Goal: Information Seeking & Learning: Check status

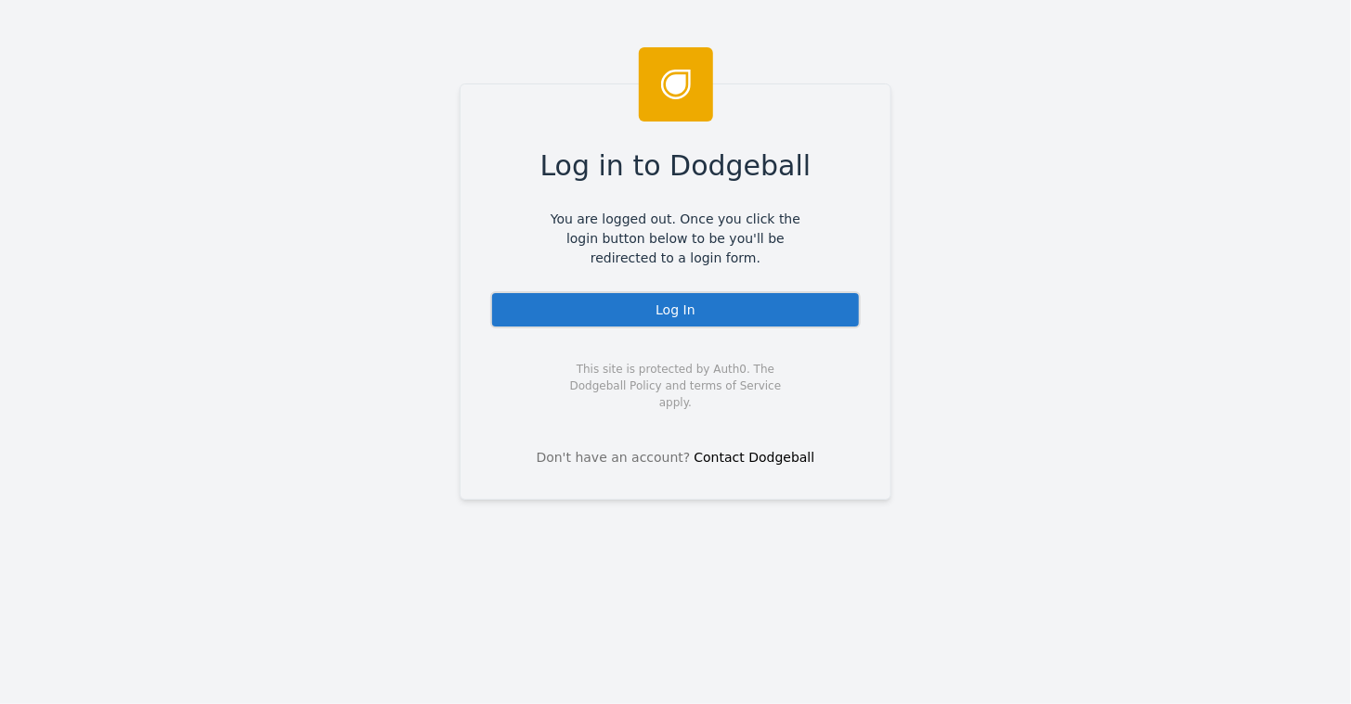
click at [670, 301] on div "Log In" at bounding box center [675, 309] width 370 height 37
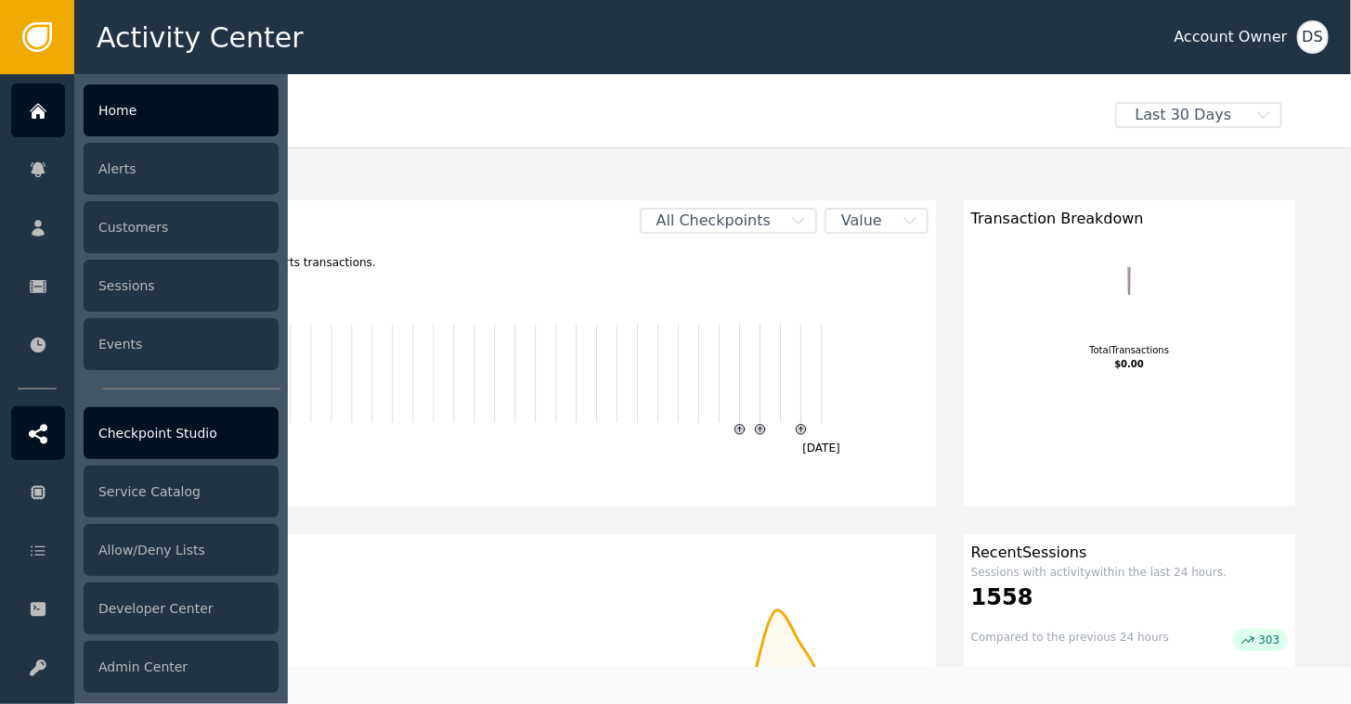
click at [175, 438] on div "Checkpoint Studio" at bounding box center [181, 433] width 195 height 52
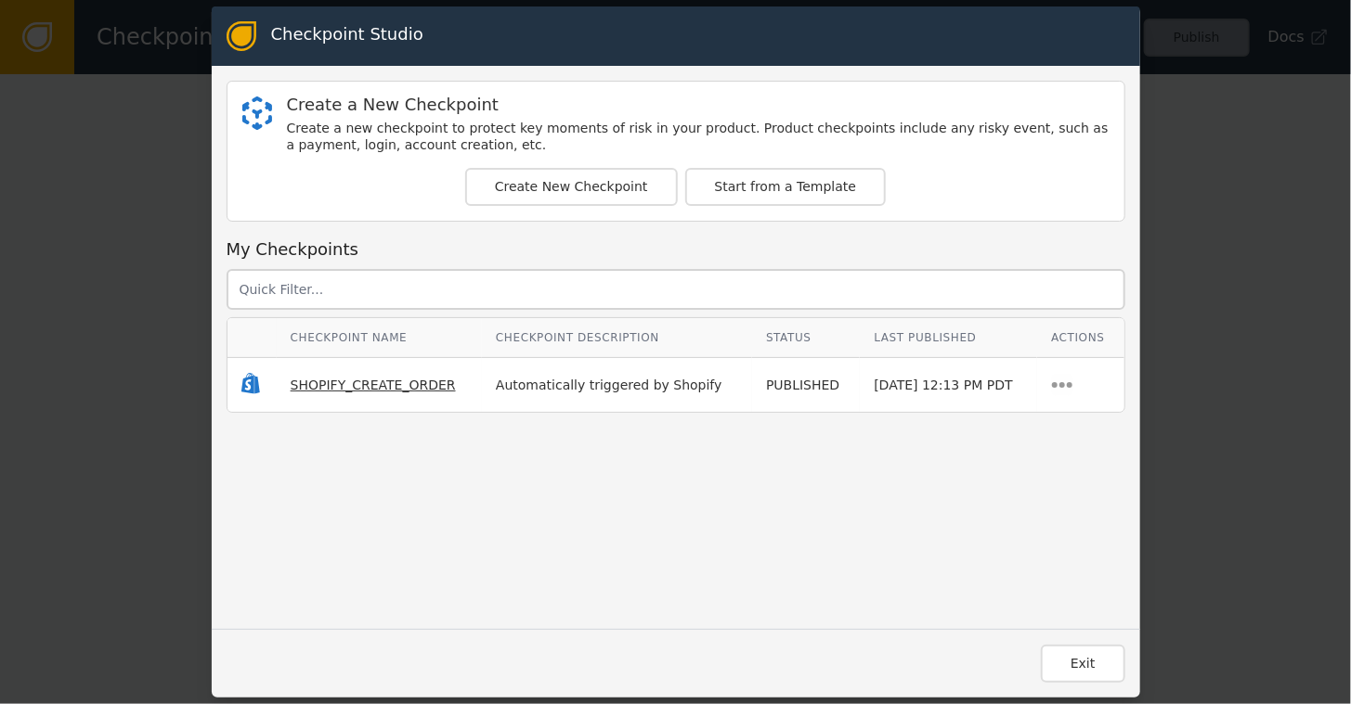
click at [338, 379] on span "SHOPIFY_CREATE_ORDER" at bounding box center [373, 385] width 165 height 15
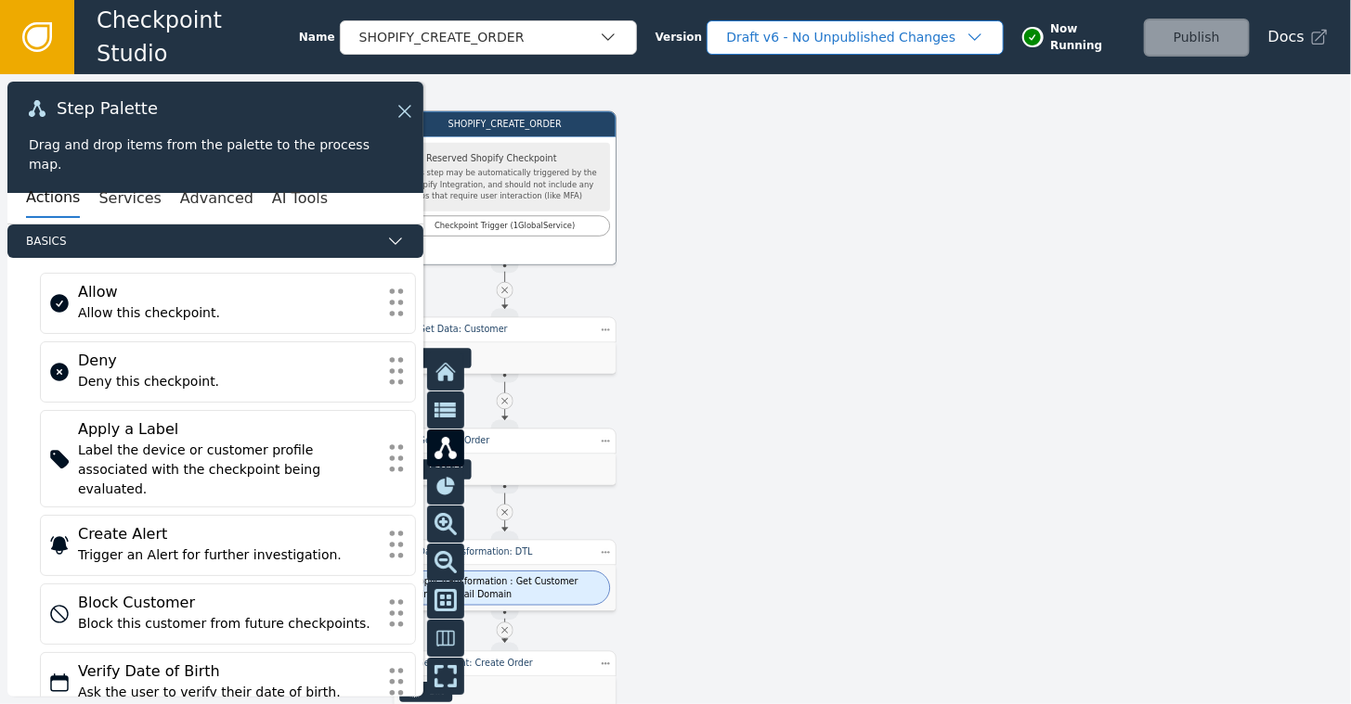
click at [831, 30] on div "Draft v6 - No Unpublished Changes" at bounding box center [845, 37] width 239 height 19
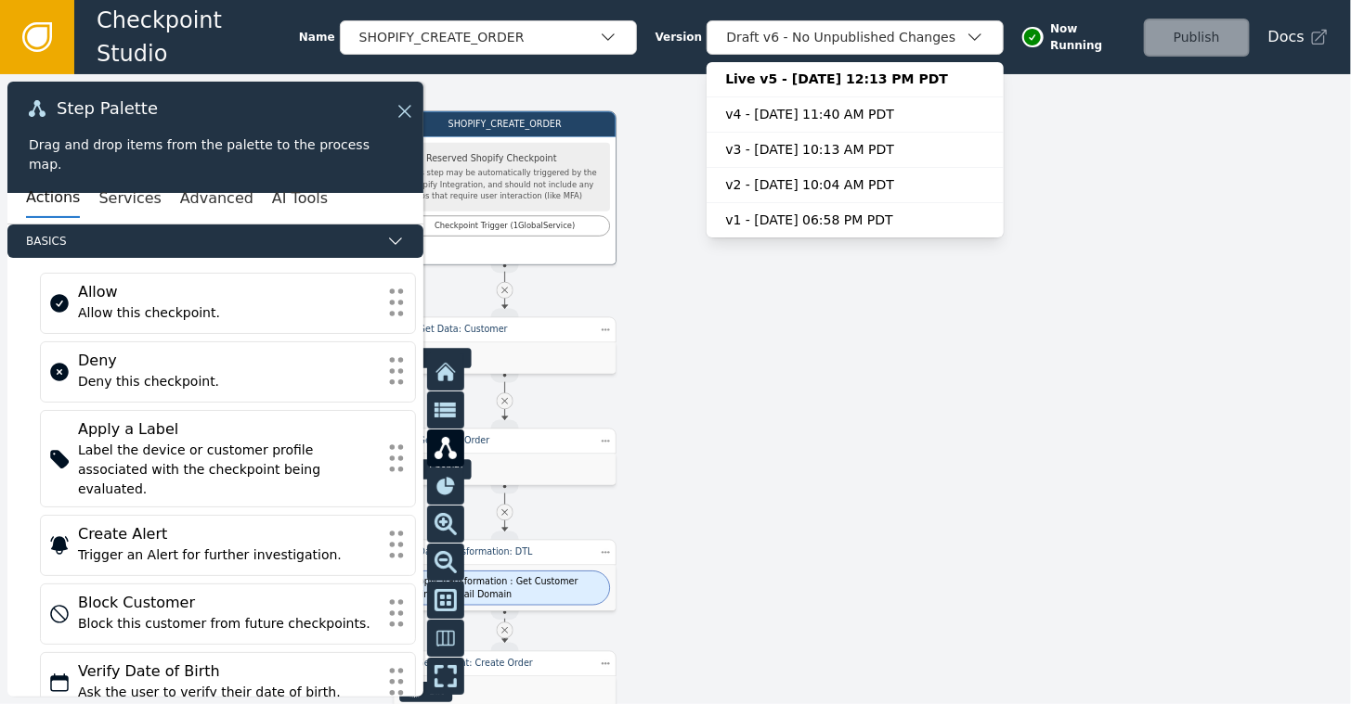
click at [722, 380] on div at bounding box center [675, 389] width 1351 height 630
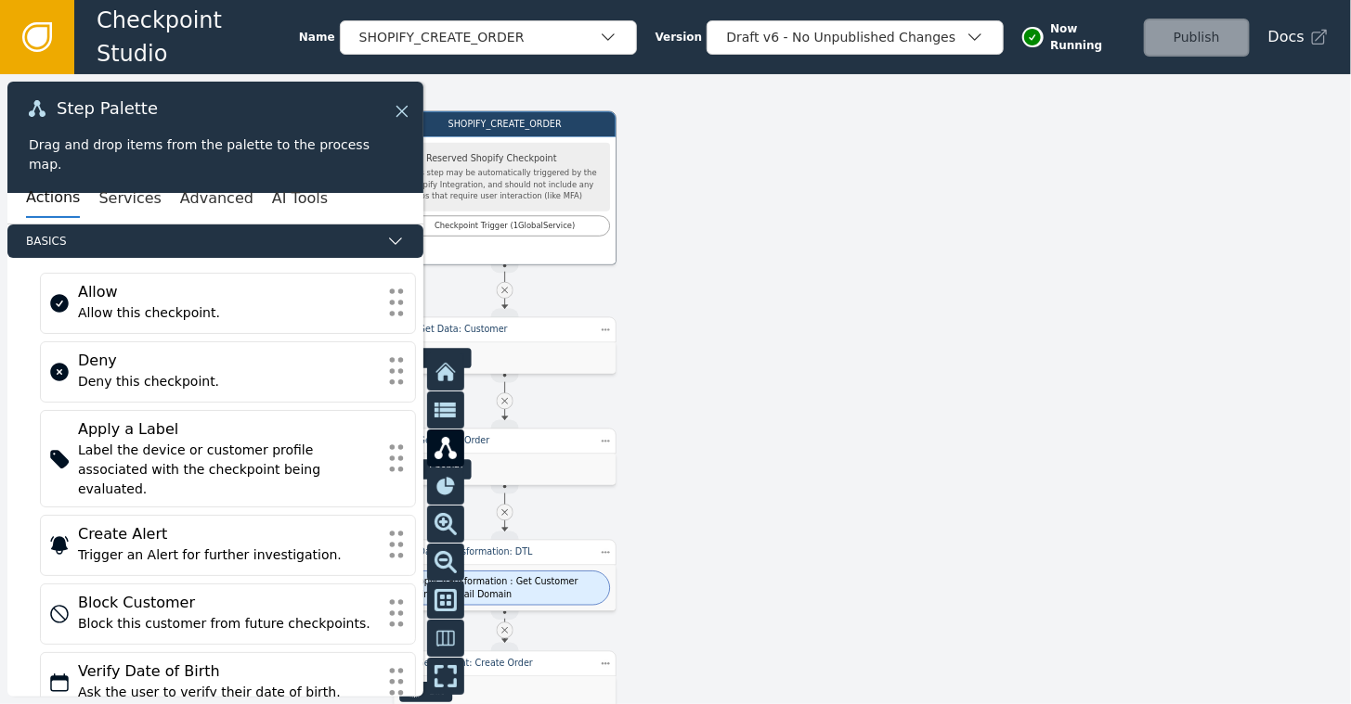
click at [401, 106] on icon at bounding box center [402, 111] width 20 height 20
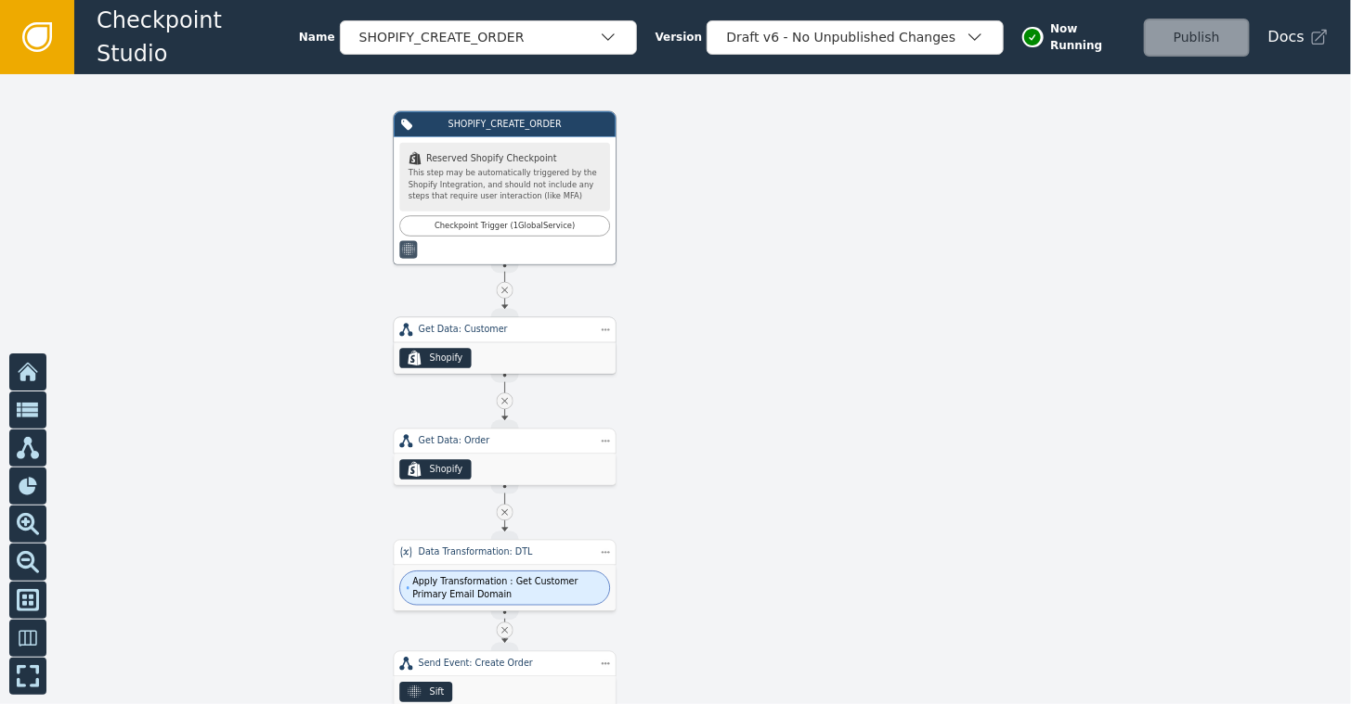
click at [472, 356] on div ".shopify-icon_svg__st0{fill:currentColor} Shopify" at bounding box center [505, 359] width 222 height 32
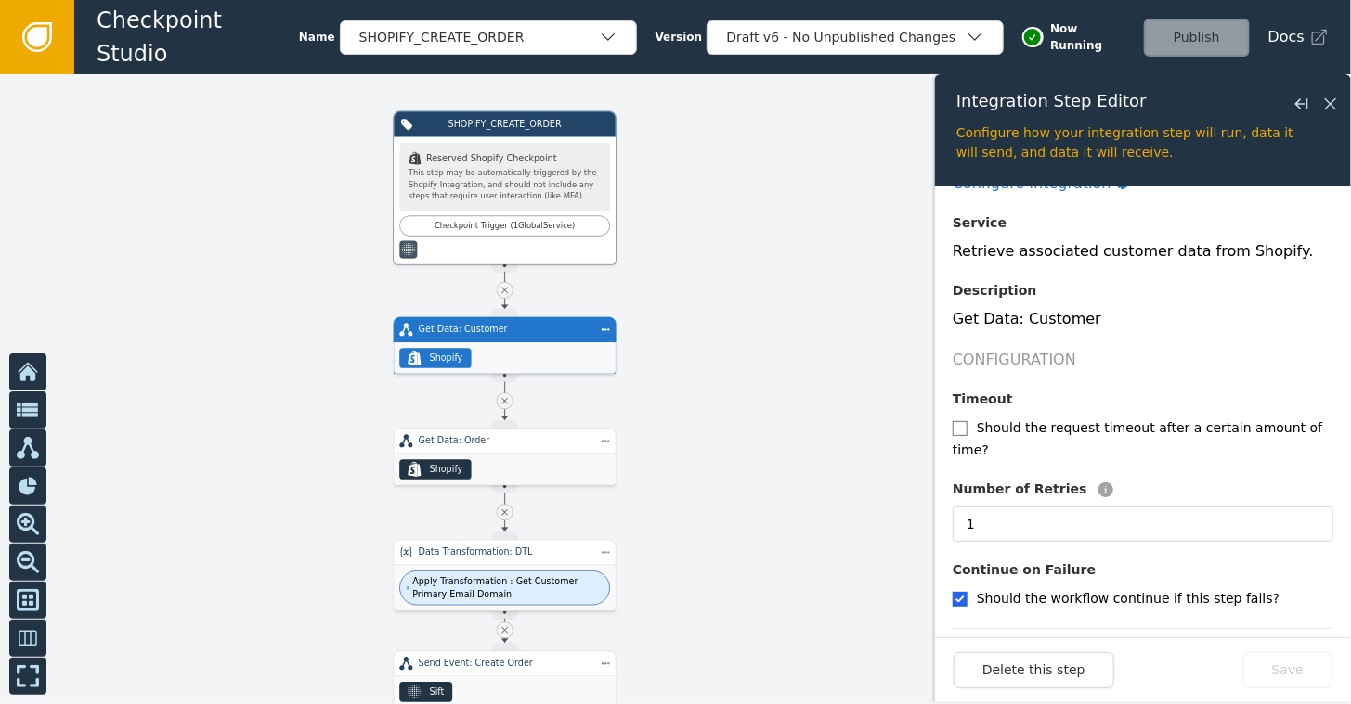
scroll to position [161, 0]
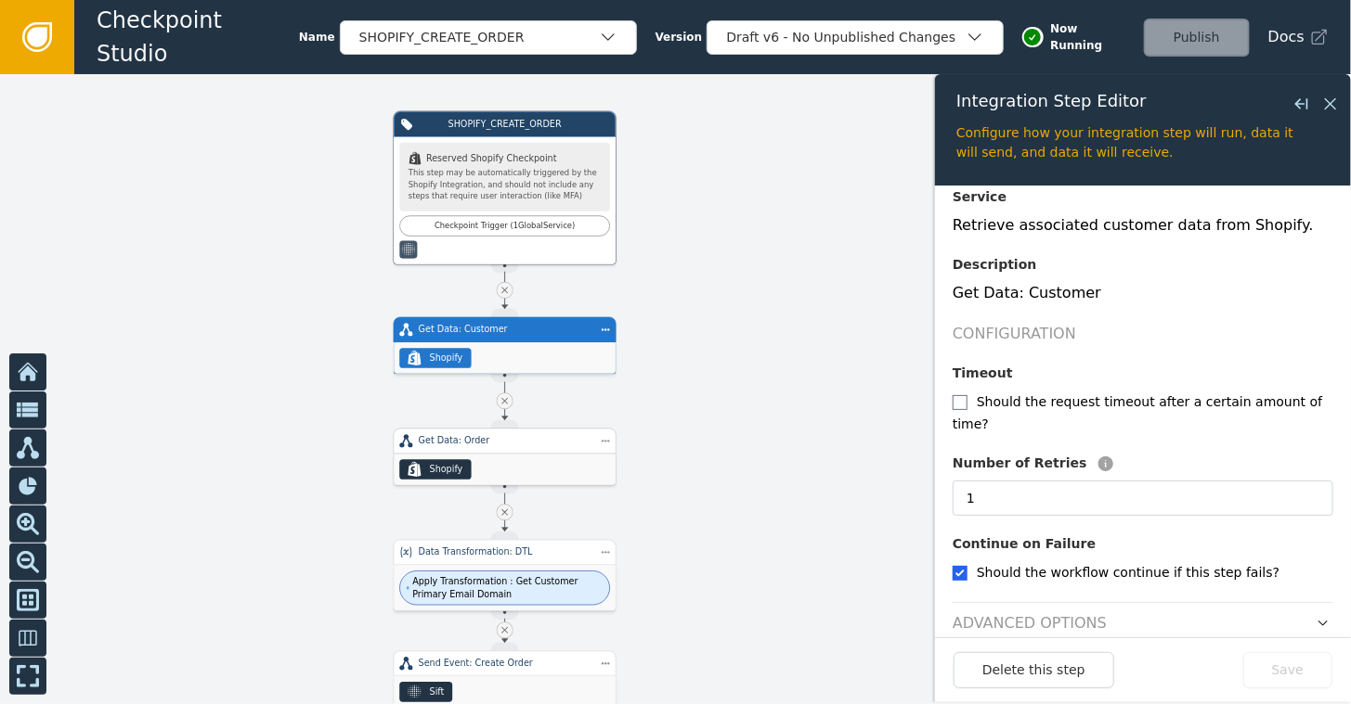
click at [501, 455] on div ".shopify-icon_svg__st0{fill:currentColor} Shopify" at bounding box center [505, 470] width 222 height 32
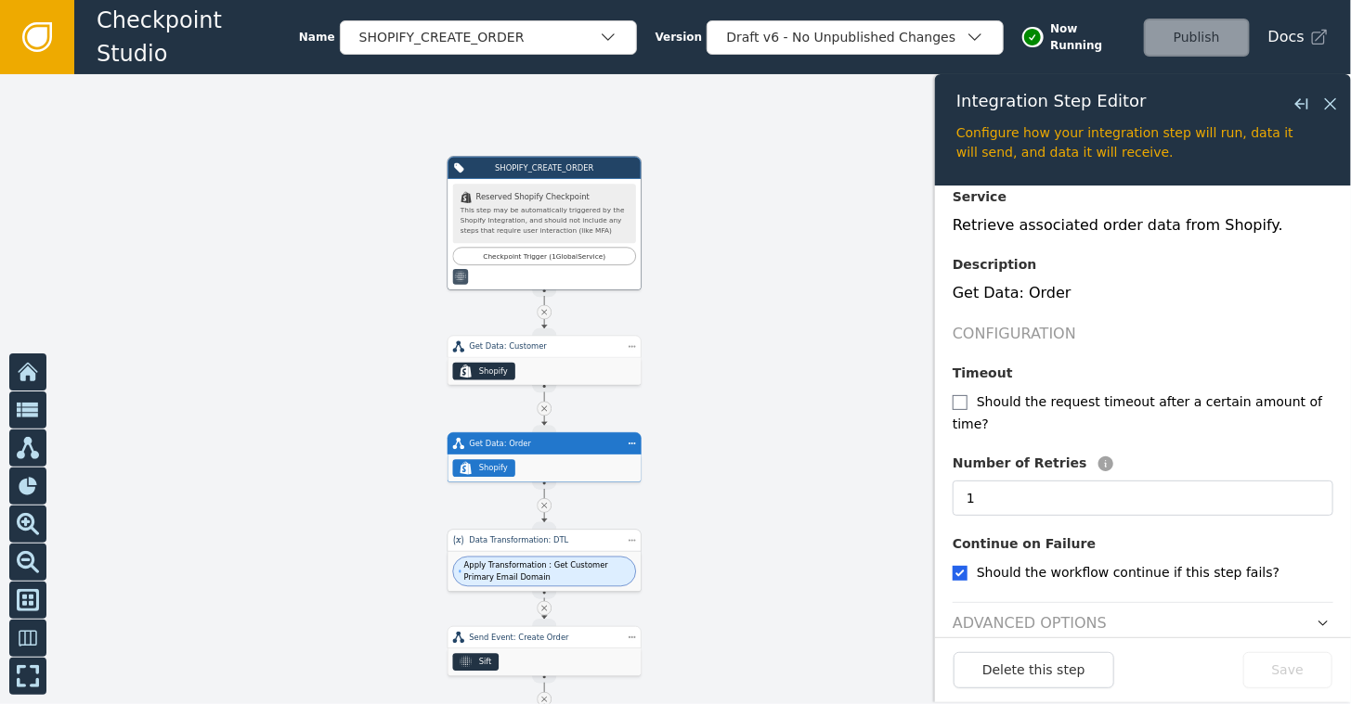
click at [518, 565] on span "Apply Transformation : Get Customer Primary Email Domain" at bounding box center [546, 572] width 165 height 23
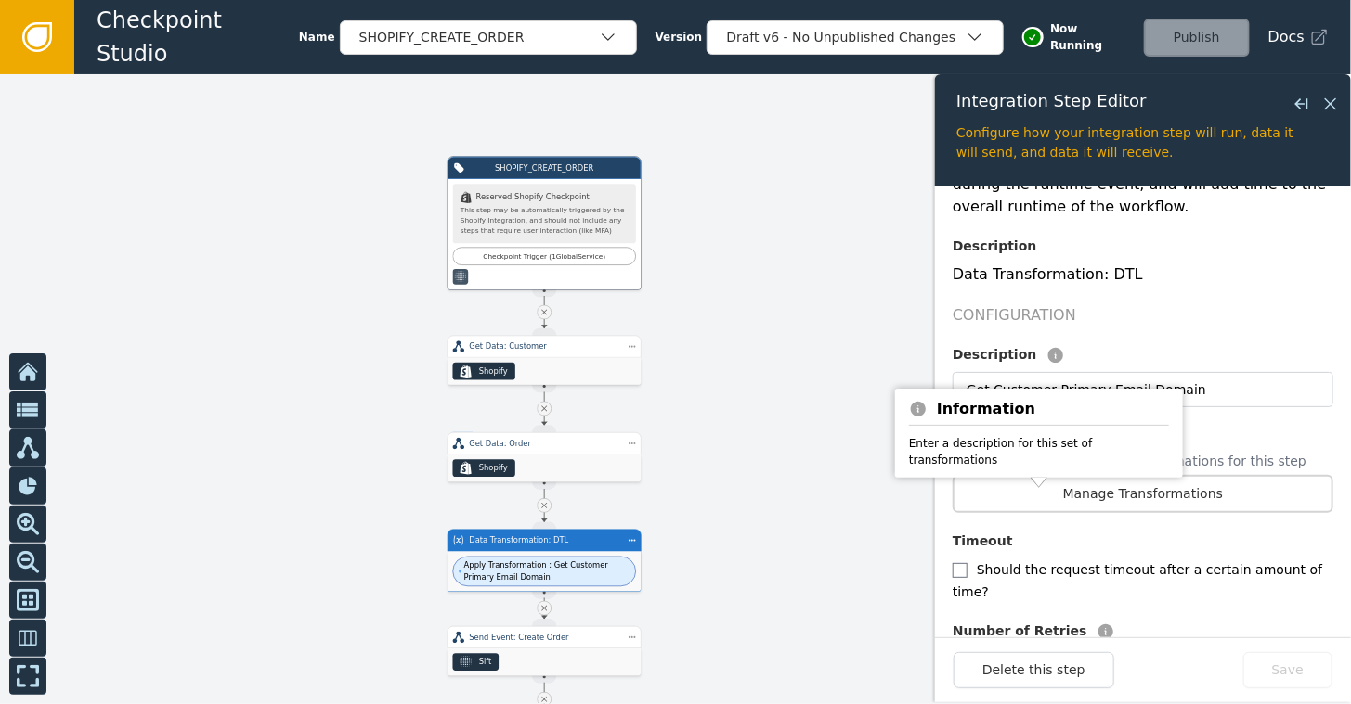
scroll to position [399, 0]
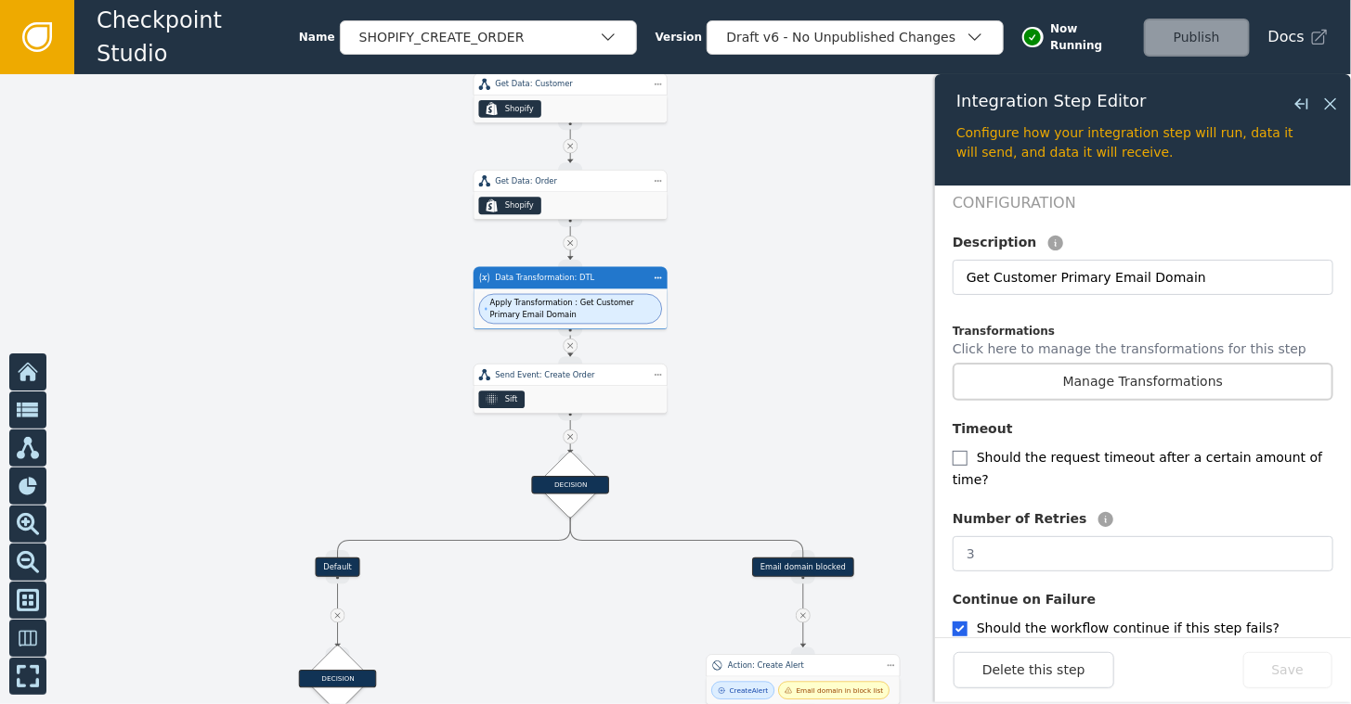
drag, startPoint x: 711, startPoint y: 542, endPoint x: 737, endPoint y: 279, distance: 264.0
click at [737, 279] on div at bounding box center [675, 389] width 1351 height 630
click at [574, 384] on div "Send Event: Create Order" at bounding box center [570, 375] width 194 height 22
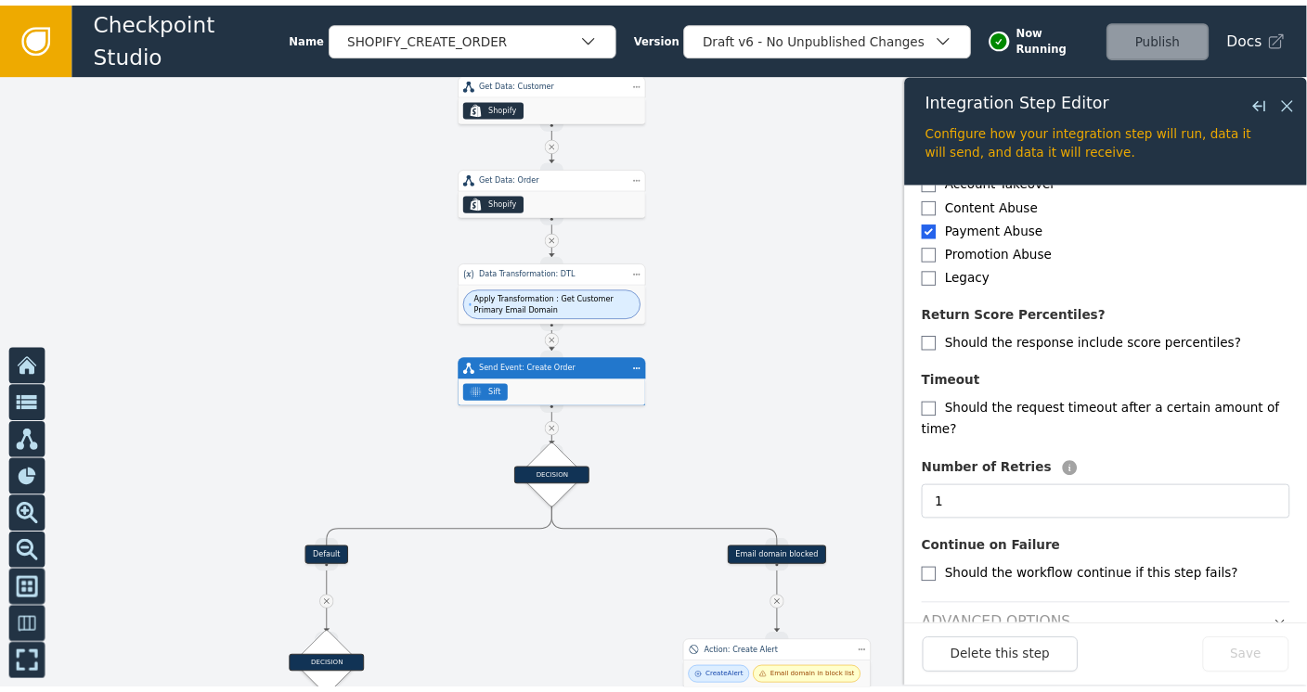
scroll to position [441, 0]
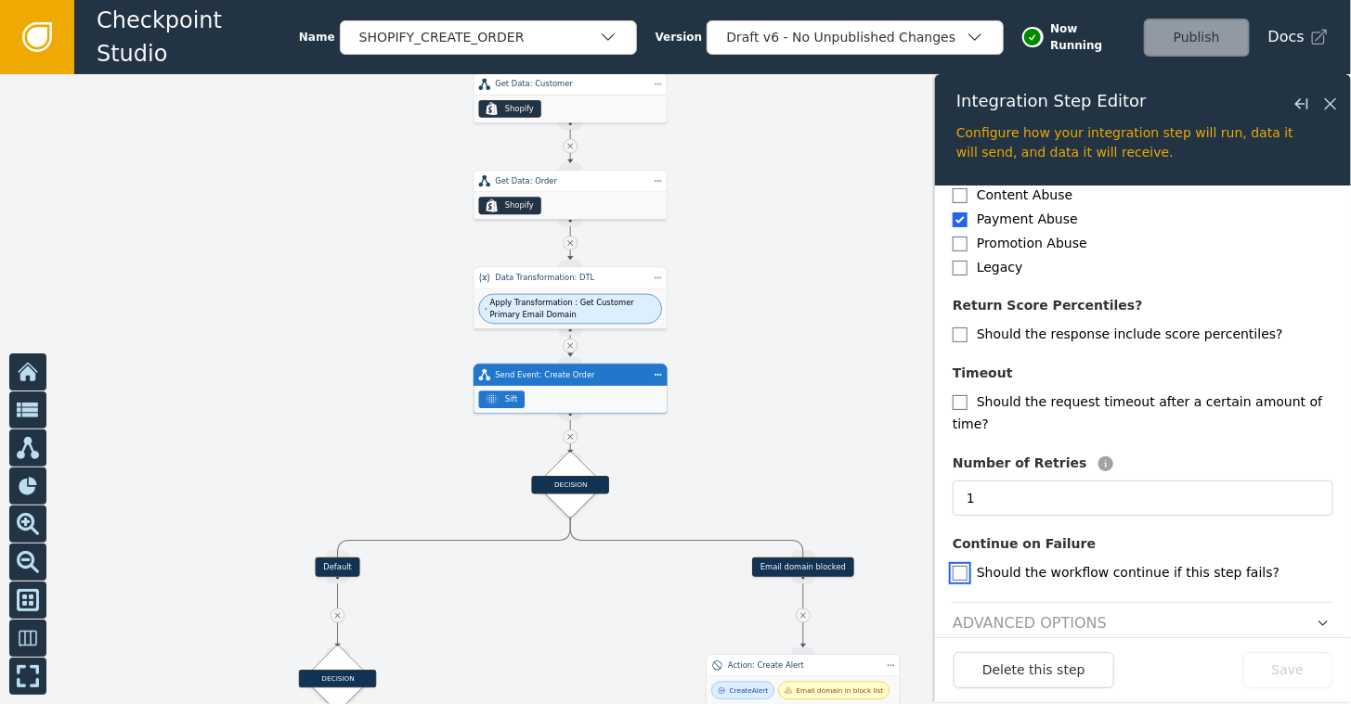
click at [956, 566] on input "checkbox" at bounding box center [959, 573] width 15 height 15
checkbox input "true"
click at [1285, 665] on button "Save" at bounding box center [1287, 671] width 89 height 36
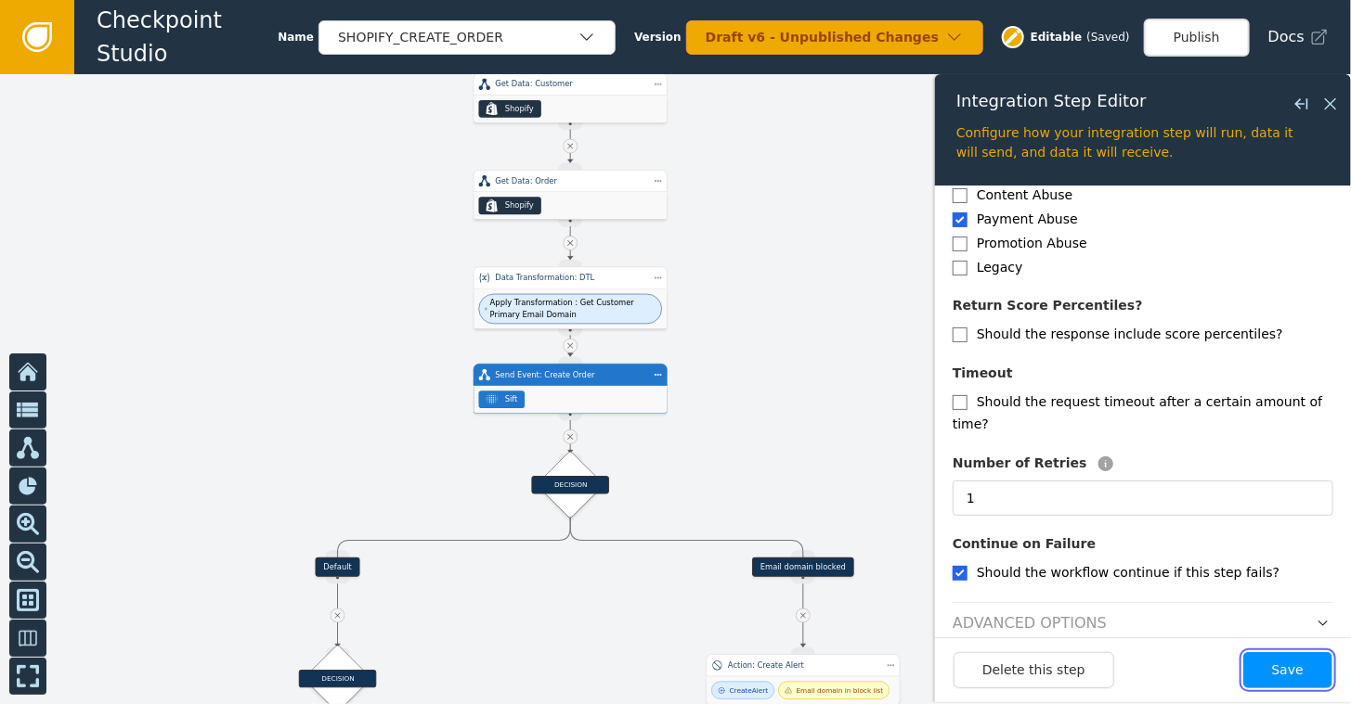
click at [1289, 679] on button "Save" at bounding box center [1287, 671] width 89 height 36
click at [1325, 101] on icon at bounding box center [1330, 104] width 20 height 20
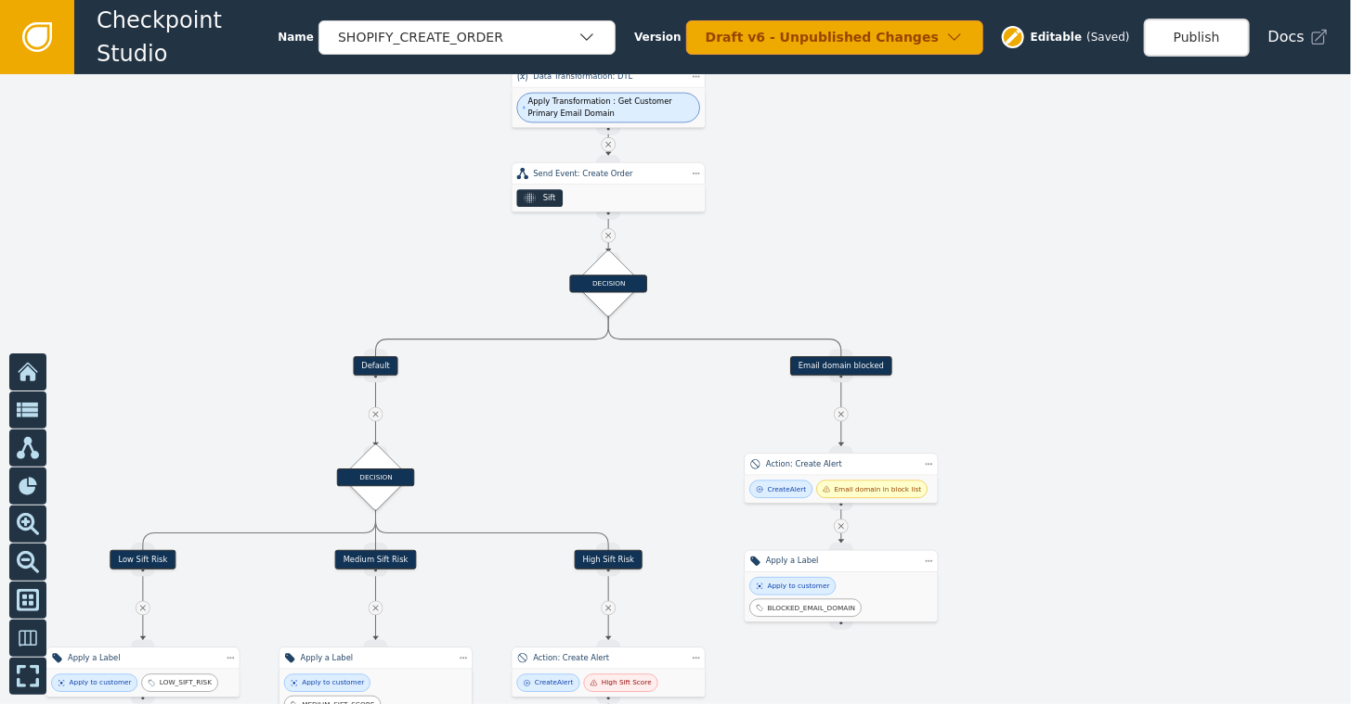
drag, startPoint x: 850, startPoint y: 380, endPoint x: 889, endPoint y: 158, distance: 225.2
click at [889, 163] on div at bounding box center [675, 389] width 1351 height 630
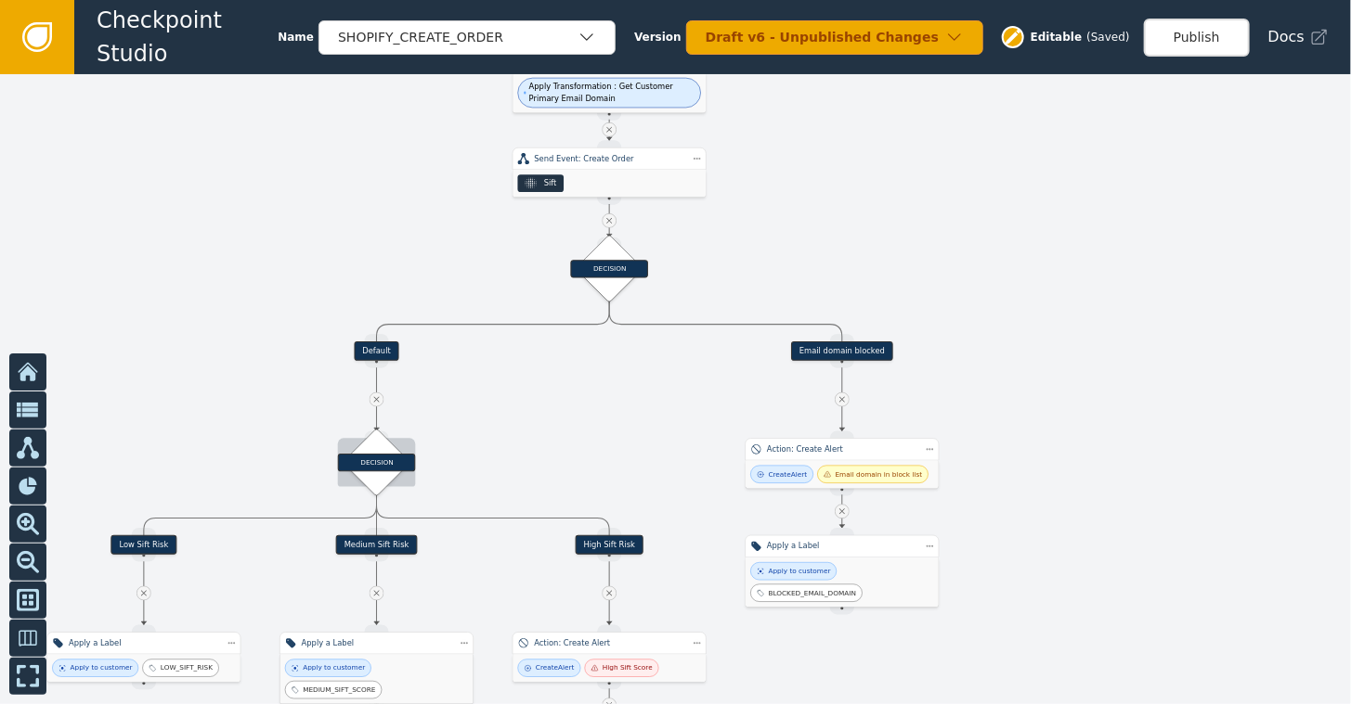
click at [370, 470] on div "DECISION" at bounding box center [377, 463] width 78 height 18
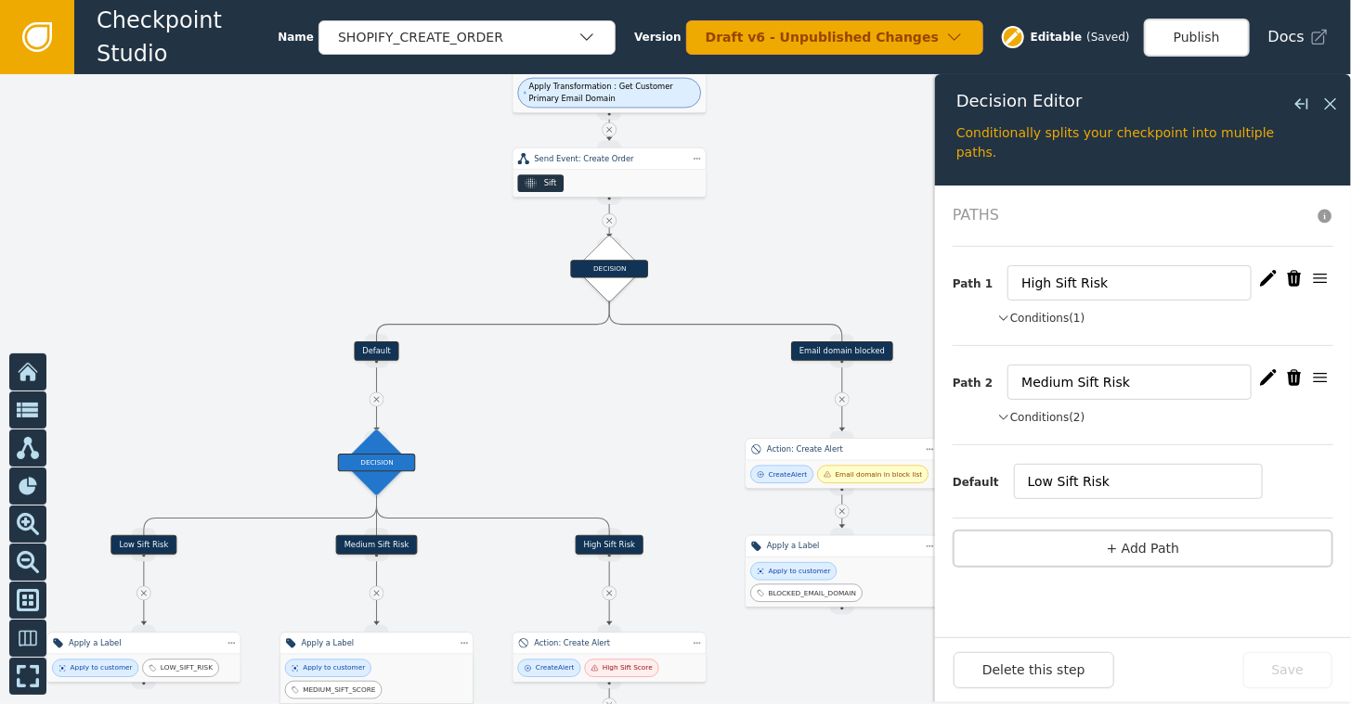
click at [847, 180] on div at bounding box center [675, 389] width 1351 height 630
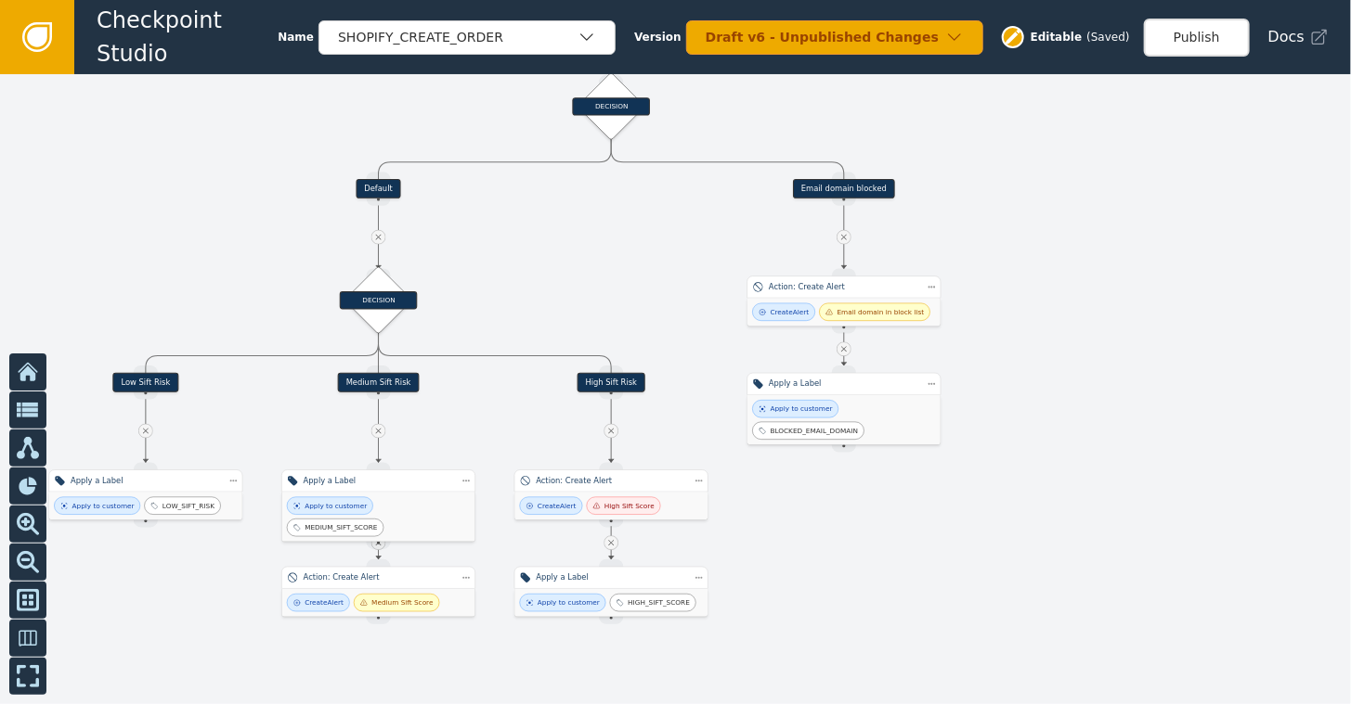
drag, startPoint x: 1100, startPoint y: 483, endPoint x: 1088, endPoint y: 257, distance: 225.9
click at [1088, 260] on div at bounding box center [675, 389] width 1351 height 630
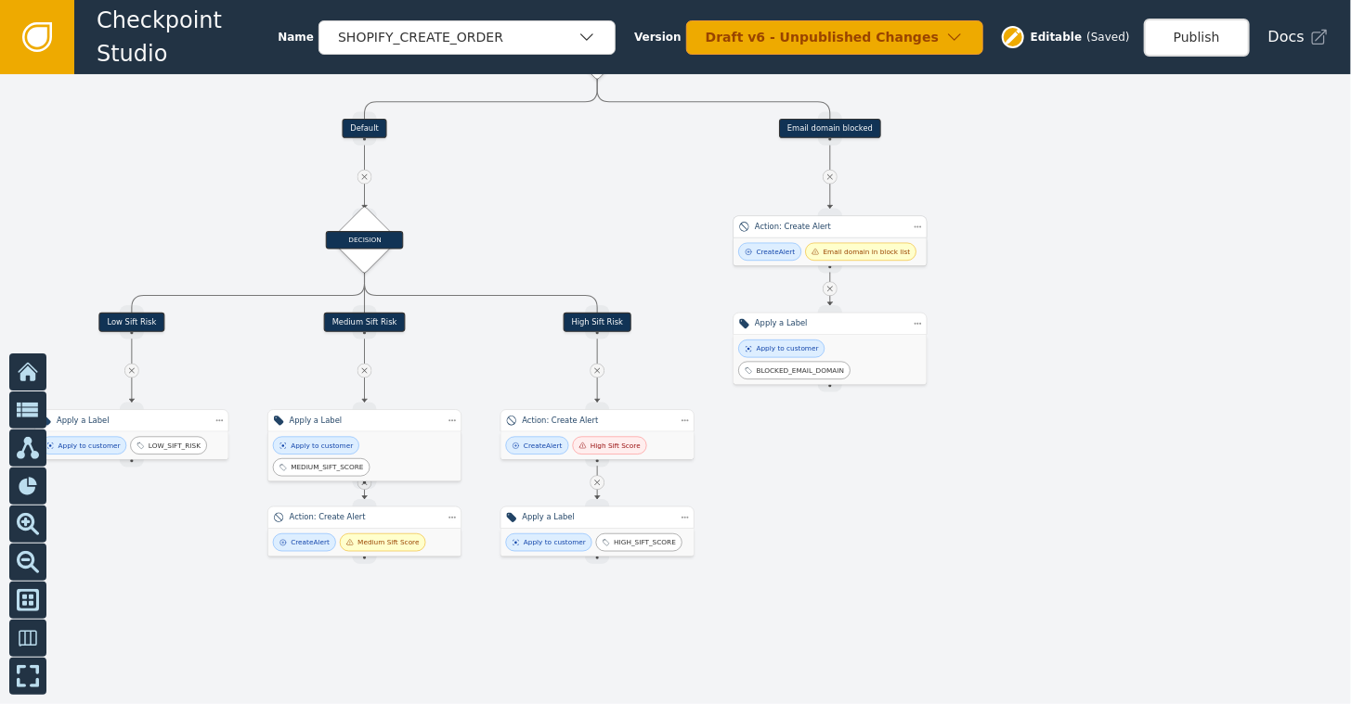
click at [776, 239] on div "Create Alert Email domain in block list" at bounding box center [829, 253] width 193 height 28
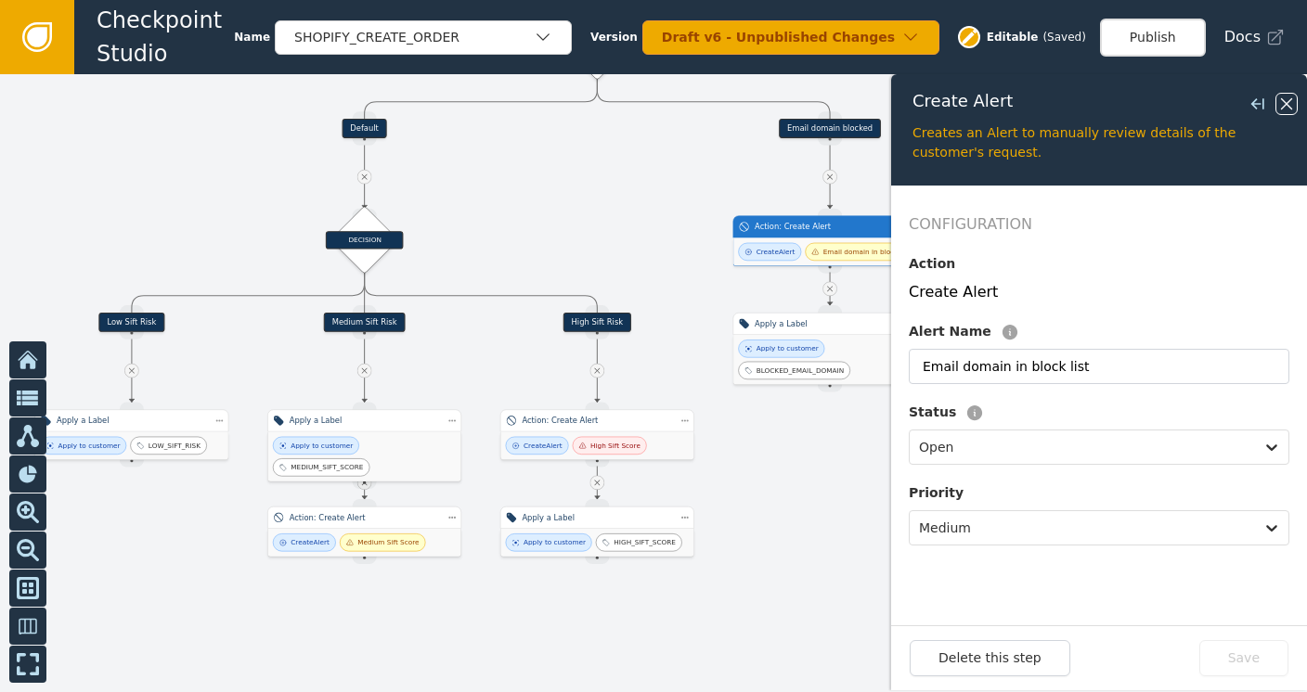
click at [1286, 97] on icon at bounding box center [1286, 104] width 20 height 20
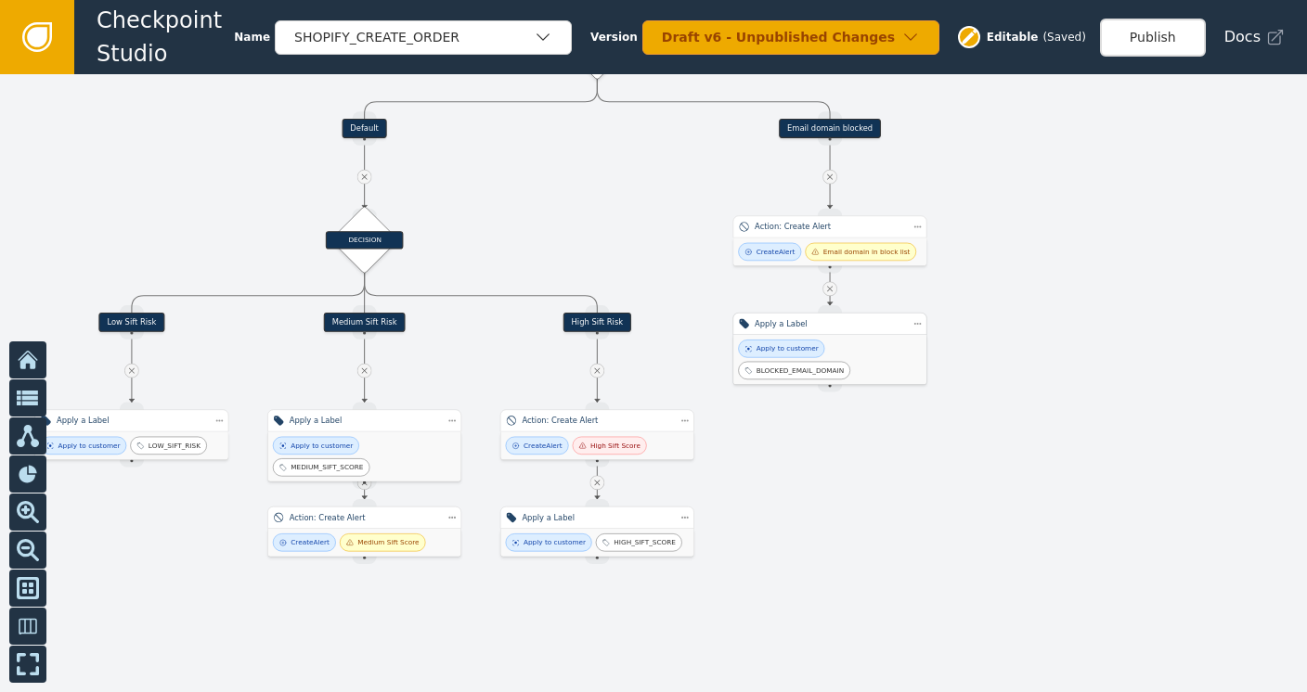
click at [790, 346] on div "Apply to customer" at bounding box center [787, 348] width 62 height 10
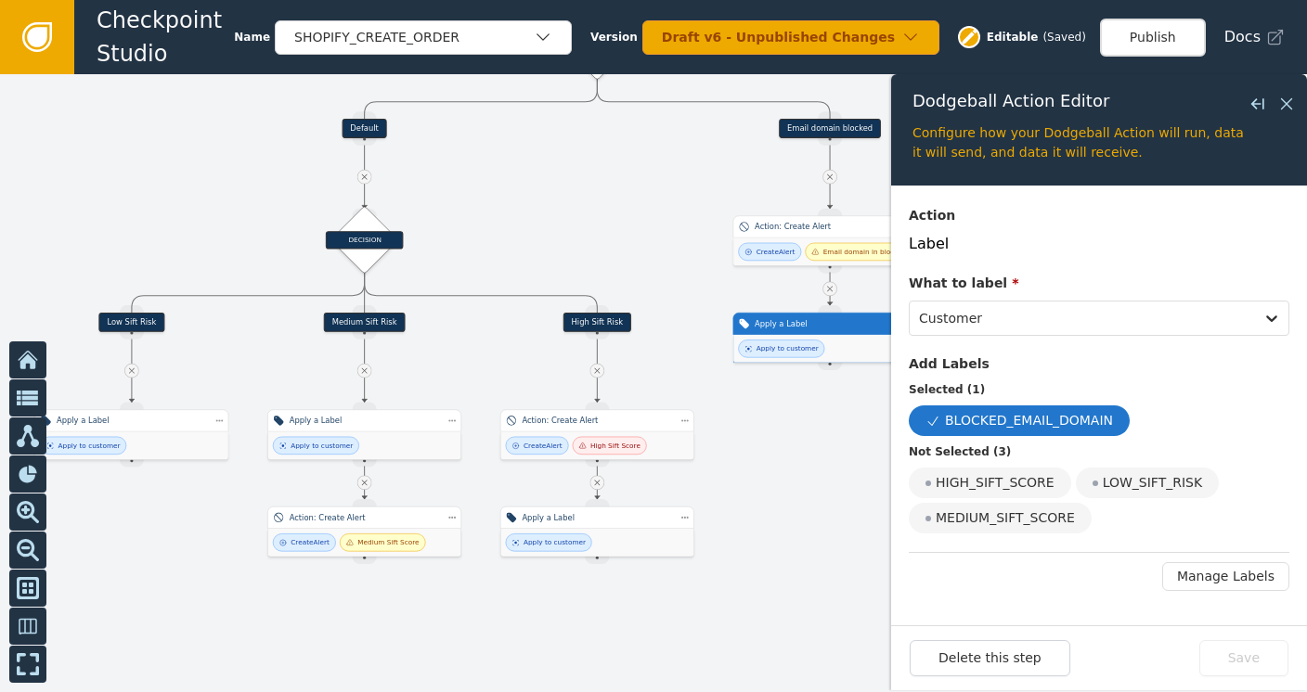
scroll to position [48, 0]
click at [804, 476] on div at bounding box center [653, 383] width 1307 height 618
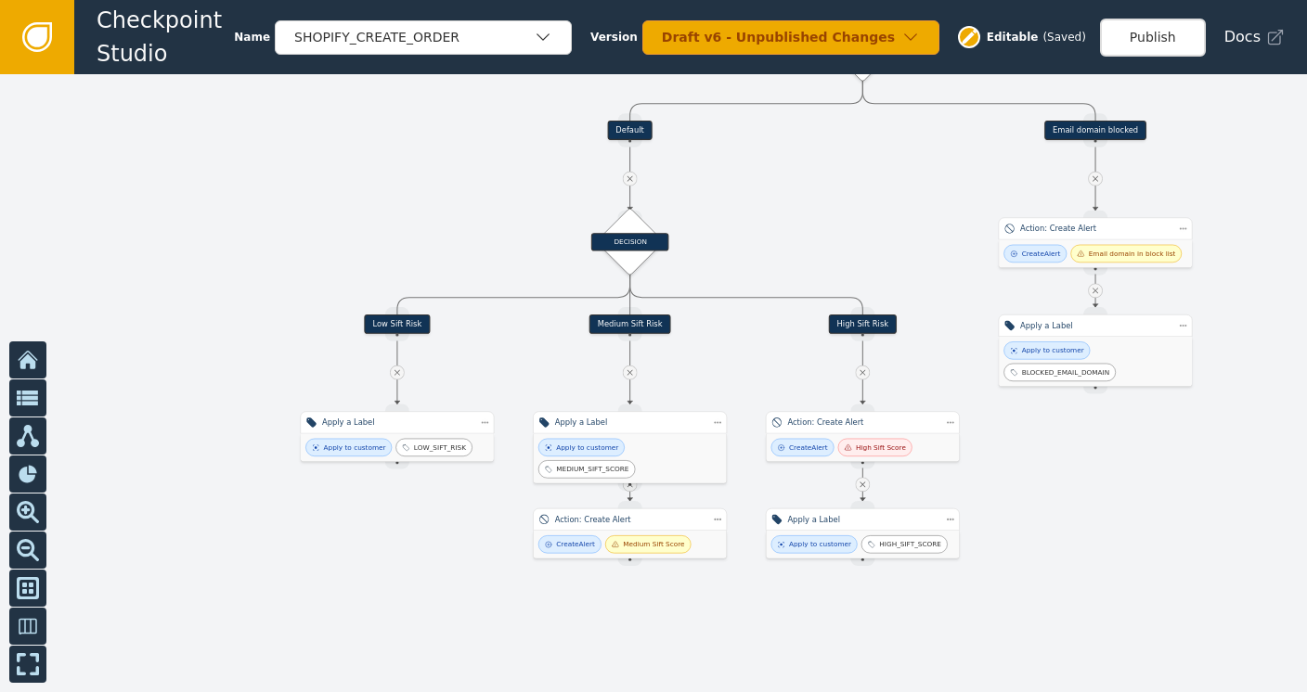
drag, startPoint x: 787, startPoint y: 469, endPoint x: 1049, endPoint y: 472, distance: 261.8
click at [1049, 472] on div at bounding box center [653, 383] width 1307 height 618
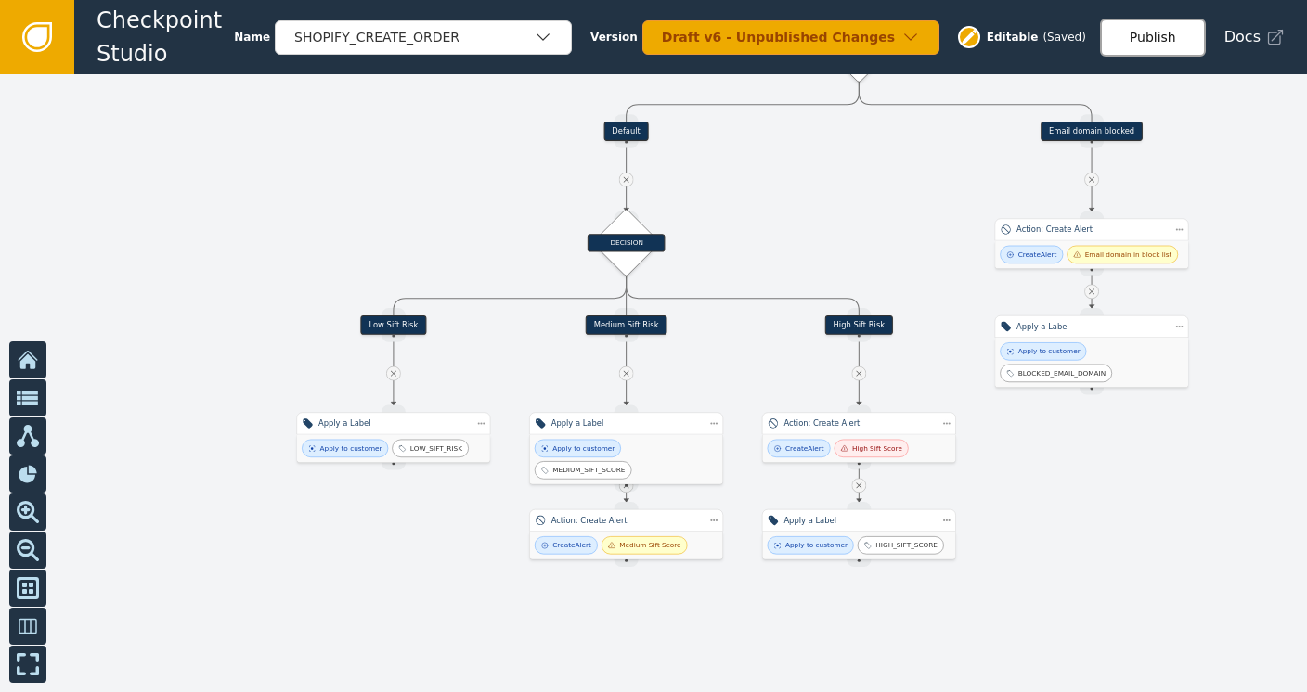
click at [1150, 29] on button "Publish" at bounding box center [1153, 38] width 106 height 38
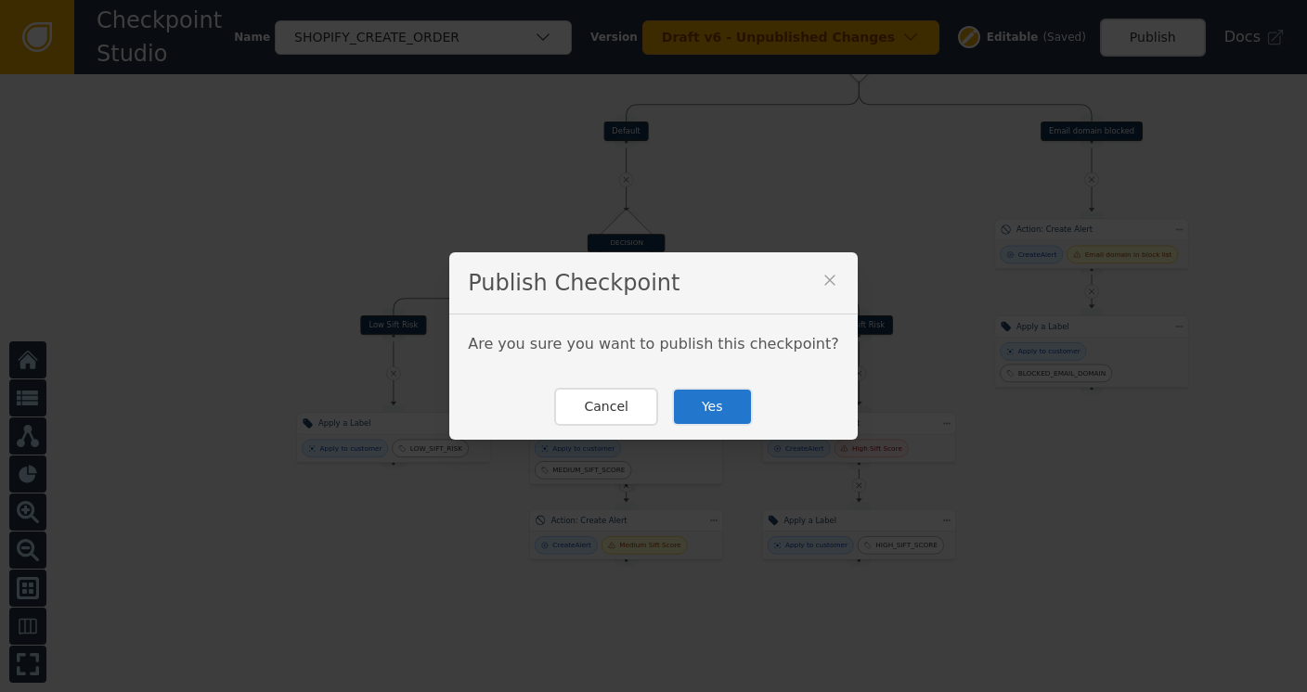
click at [714, 399] on button "Yes" at bounding box center [712, 407] width 81 height 38
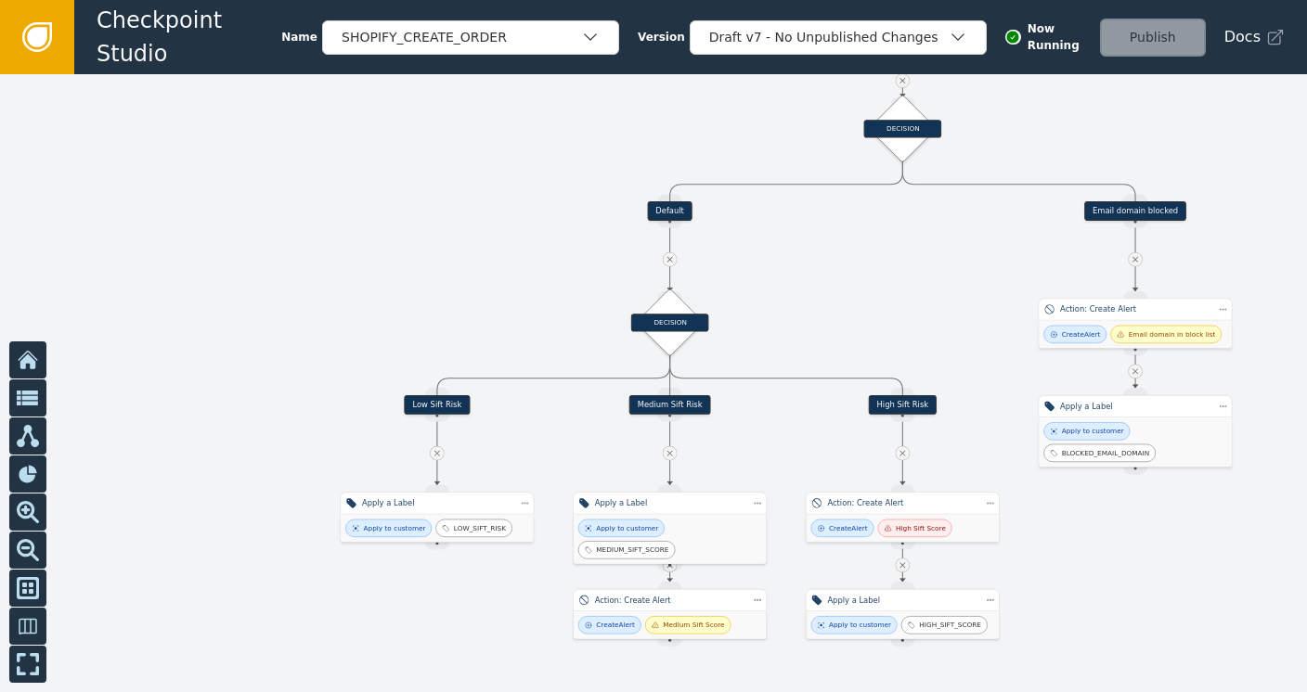
drag, startPoint x: 819, startPoint y: 183, endPoint x: 862, endPoint y: 263, distance: 91.0
click at [862, 263] on div at bounding box center [653, 383] width 1307 height 618
click at [41, 38] on icon at bounding box center [37, 37] width 20 height 20
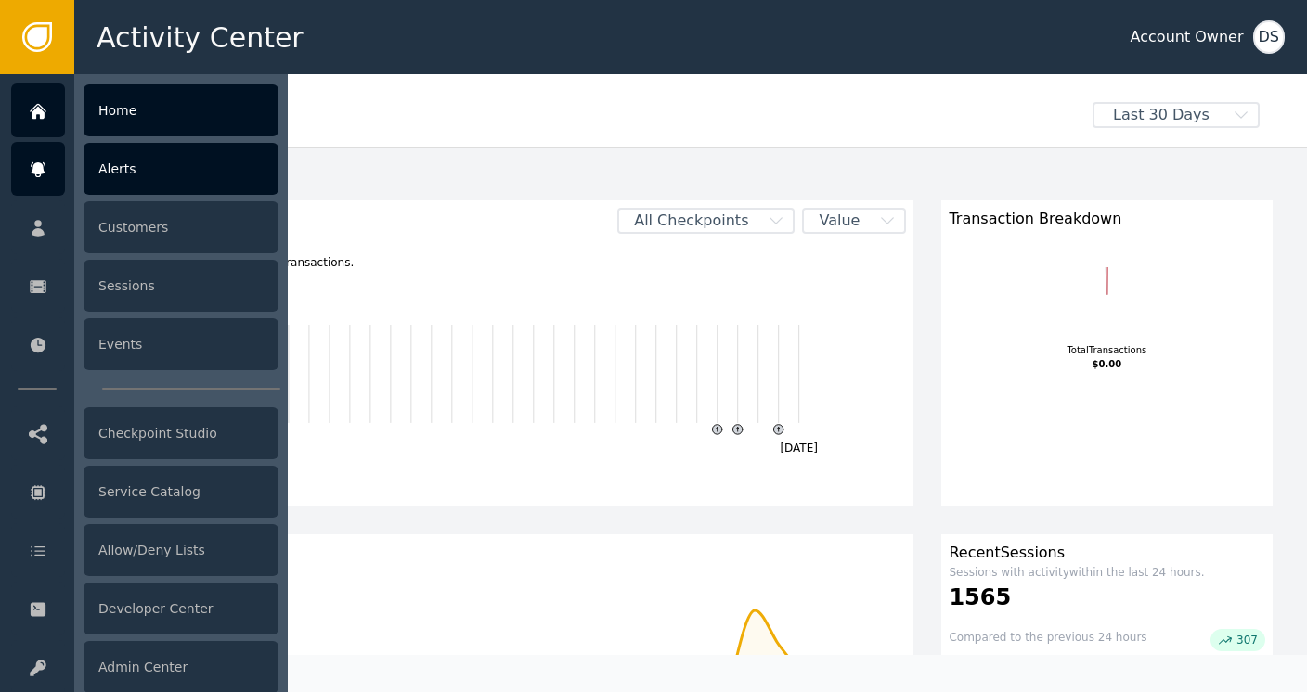
click at [137, 166] on div "Alerts" at bounding box center [181, 169] width 195 height 52
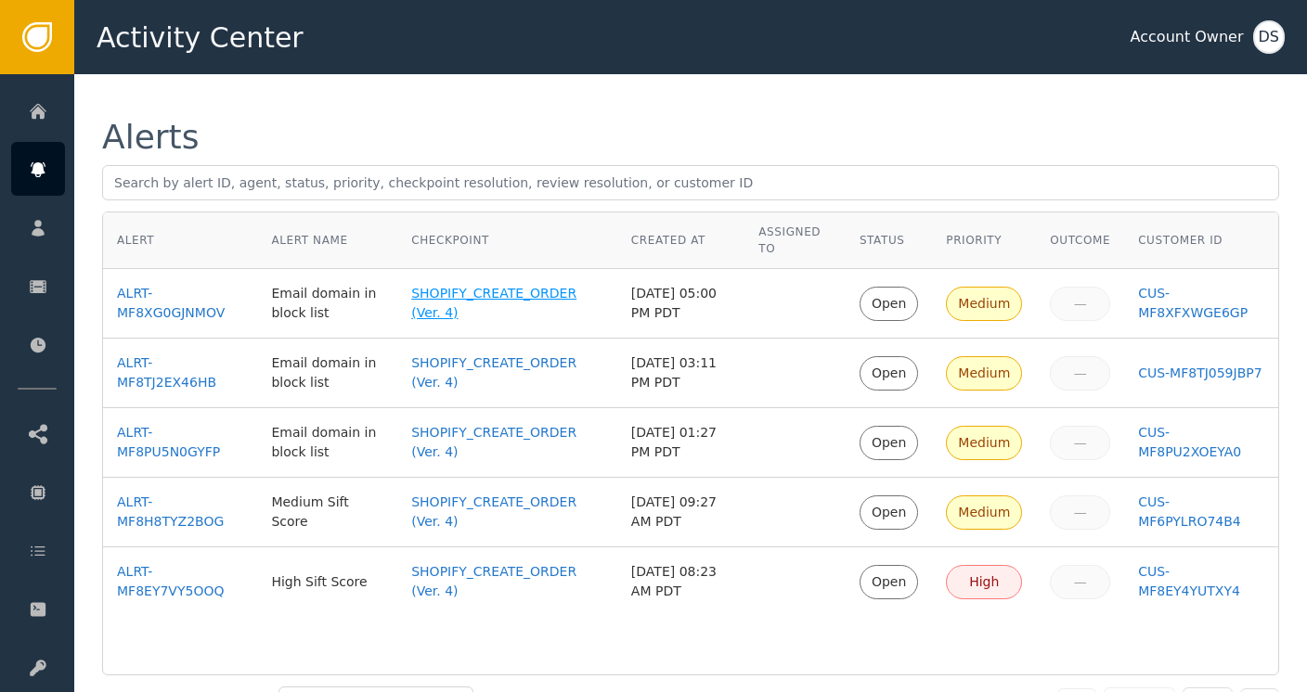
click at [440, 290] on div "SHOPIFY_CREATE_ORDER (Ver. 4)" at bounding box center [507, 303] width 192 height 39
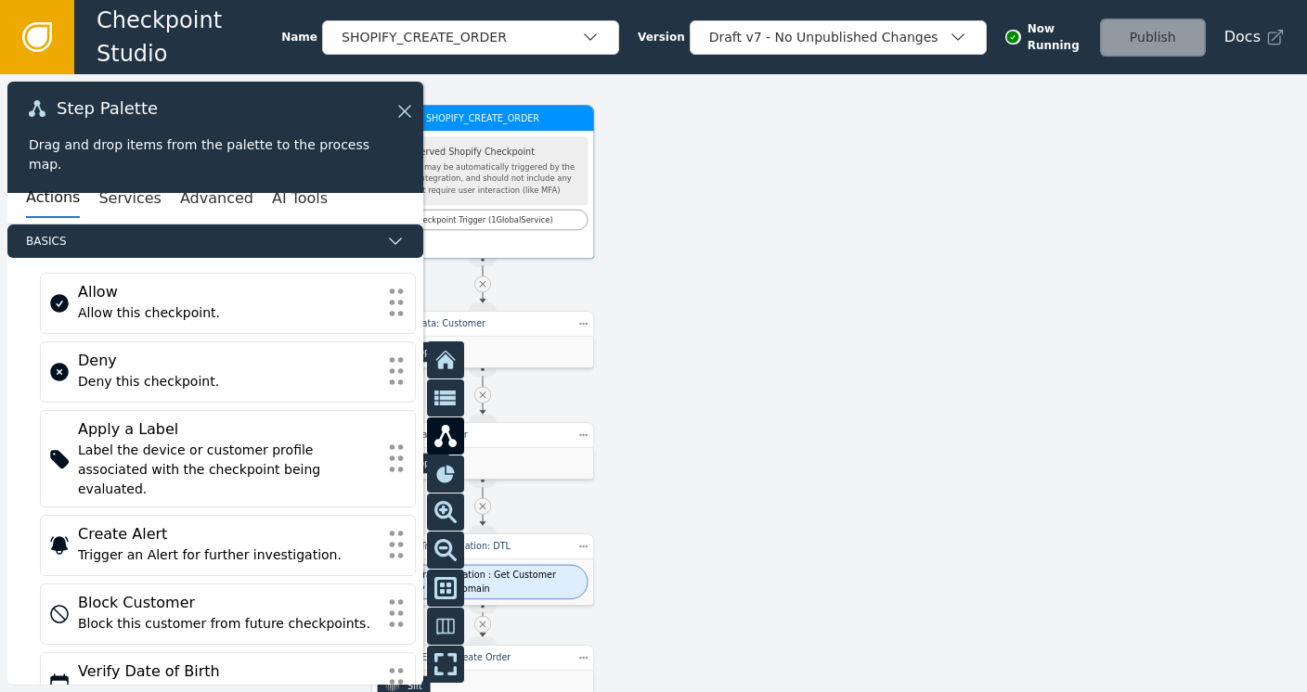
click at [490, 172] on div "This step may be automatically triggered by the Shopify Integration, and should…" at bounding box center [482, 179] width 193 height 35
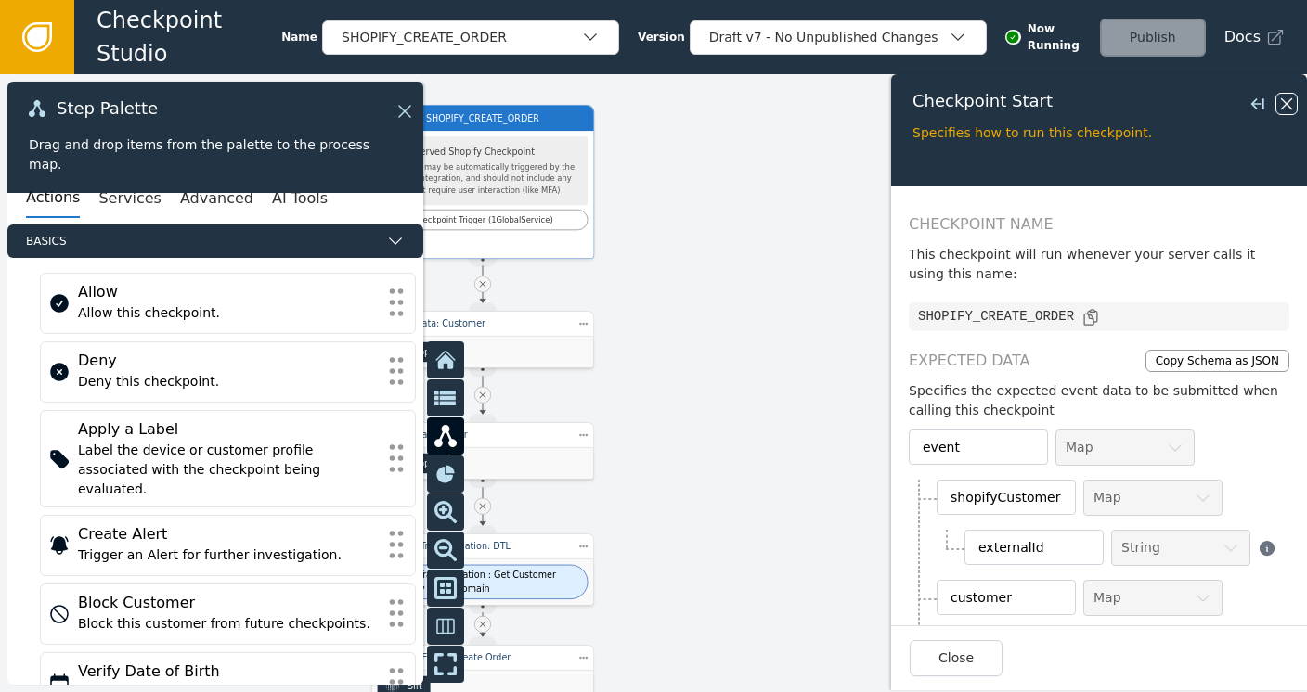
click at [1285, 99] on icon at bounding box center [1286, 104] width 20 height 20
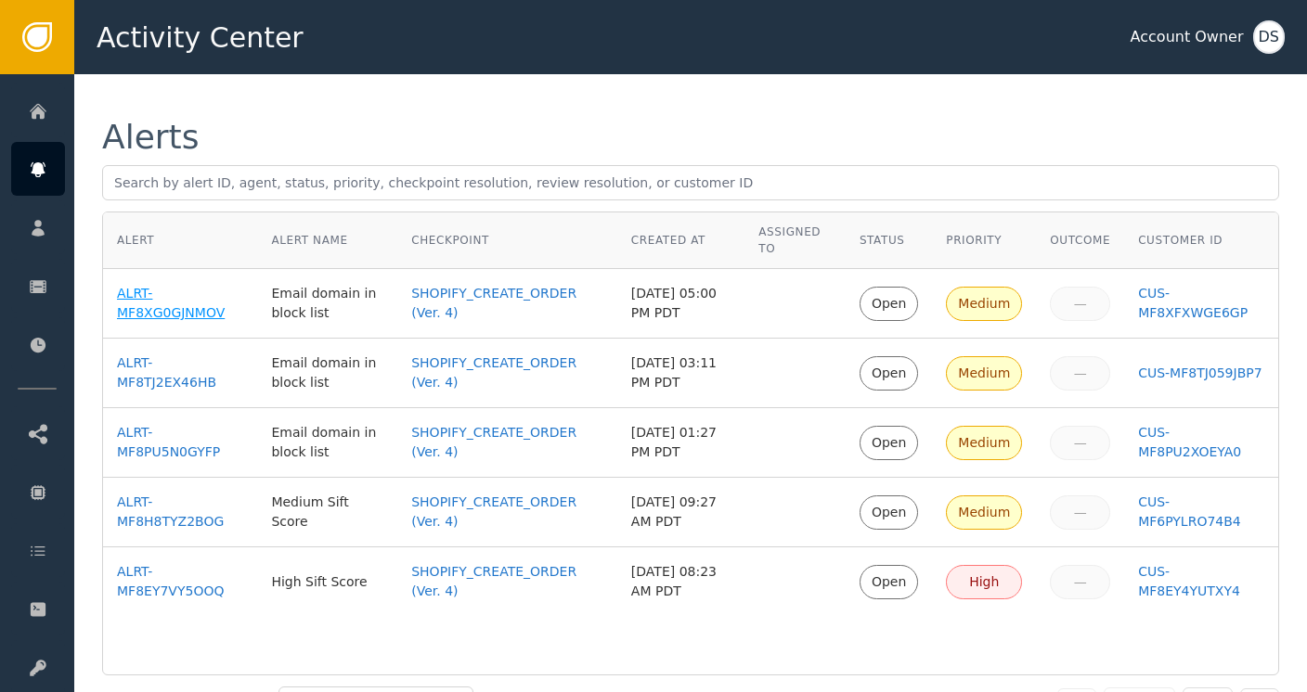
click at [136, 298] on div "ALRT-MF8XG0GJNMOV" at bounding box center [180, 303] width 126 height 39
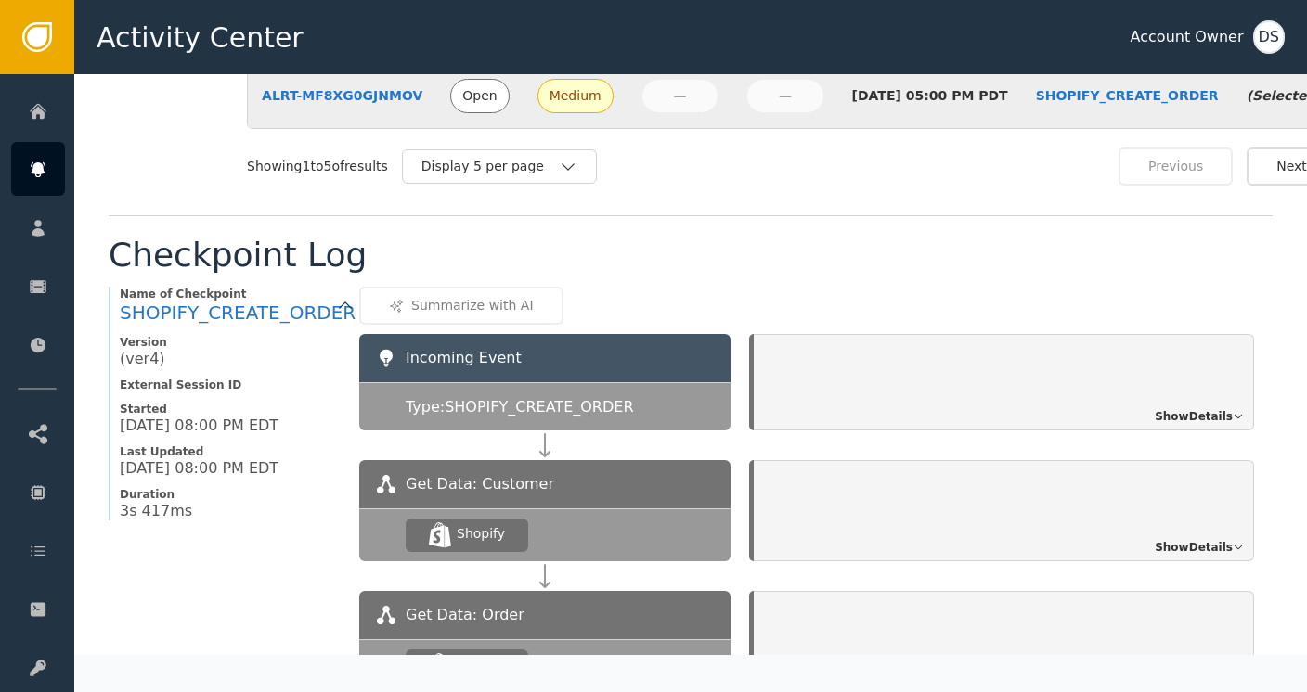
scroll to position [1296, 0]
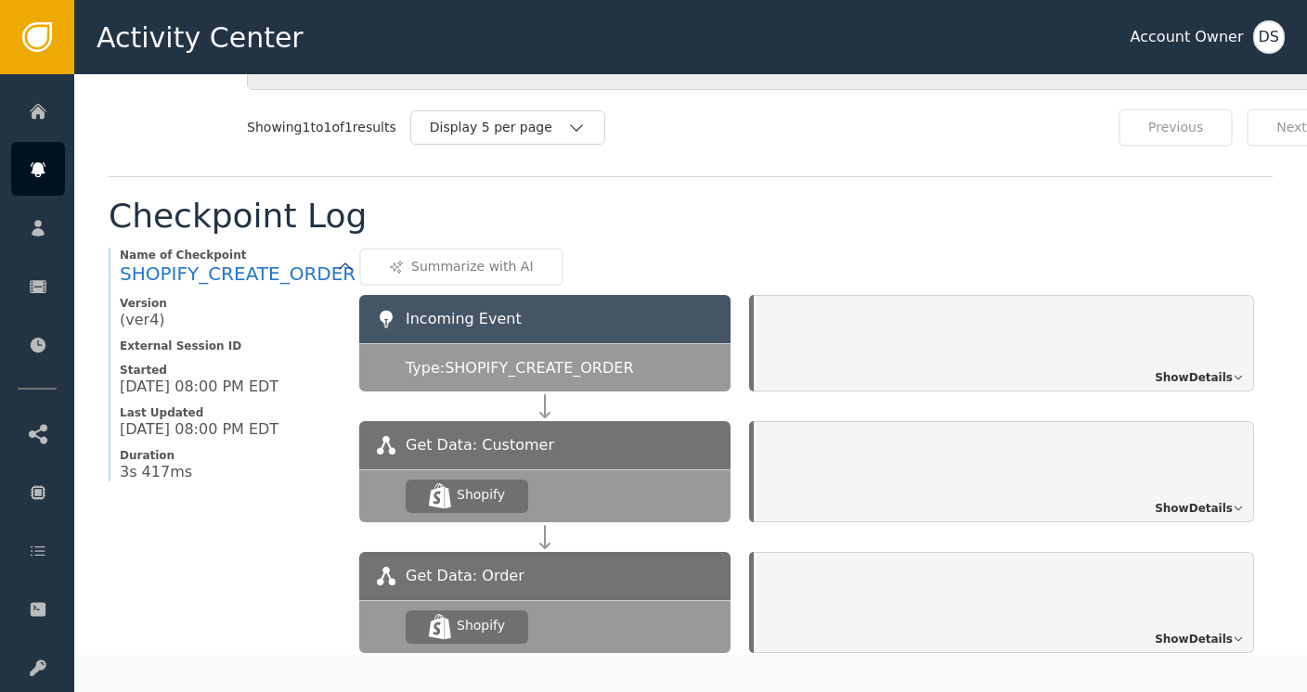
click at [1196, 369] on span "Show Details" at bounding box center [1194, 377] width 78 height 17
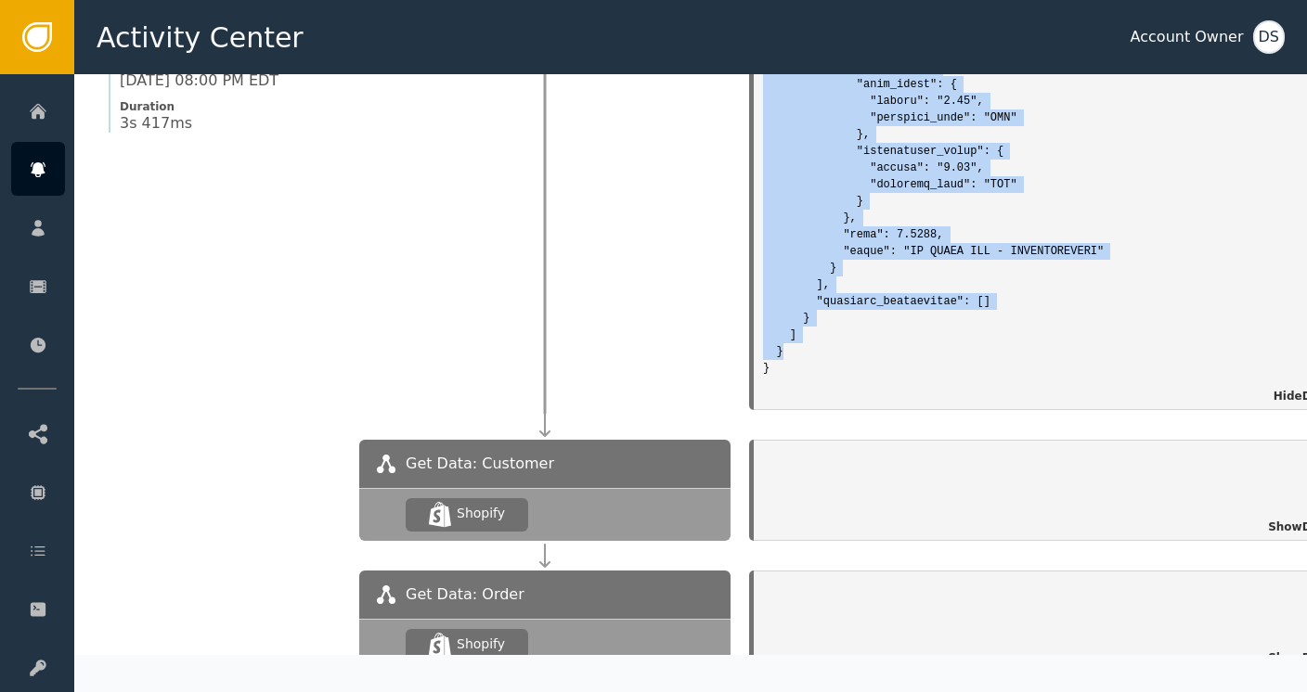
scroll to position [1644, 0]
drag, startPoint x: 756, startPoint y: 307, endPoint x: 787, endPoint y: 325, distance: 36.2
click at [787, 325] on div "Incoming Event: Hide Details" at bounding box center [1061, 179] width 614 height 464
drag, startPoint x: 787, startPoint y: 325, endPoint x: 766, endPoint y: 188, distance: 138.1
copy pre "{ "customer": { "externalId": 9513491562808, "primaryEmail": "v_pete@protonmail…"
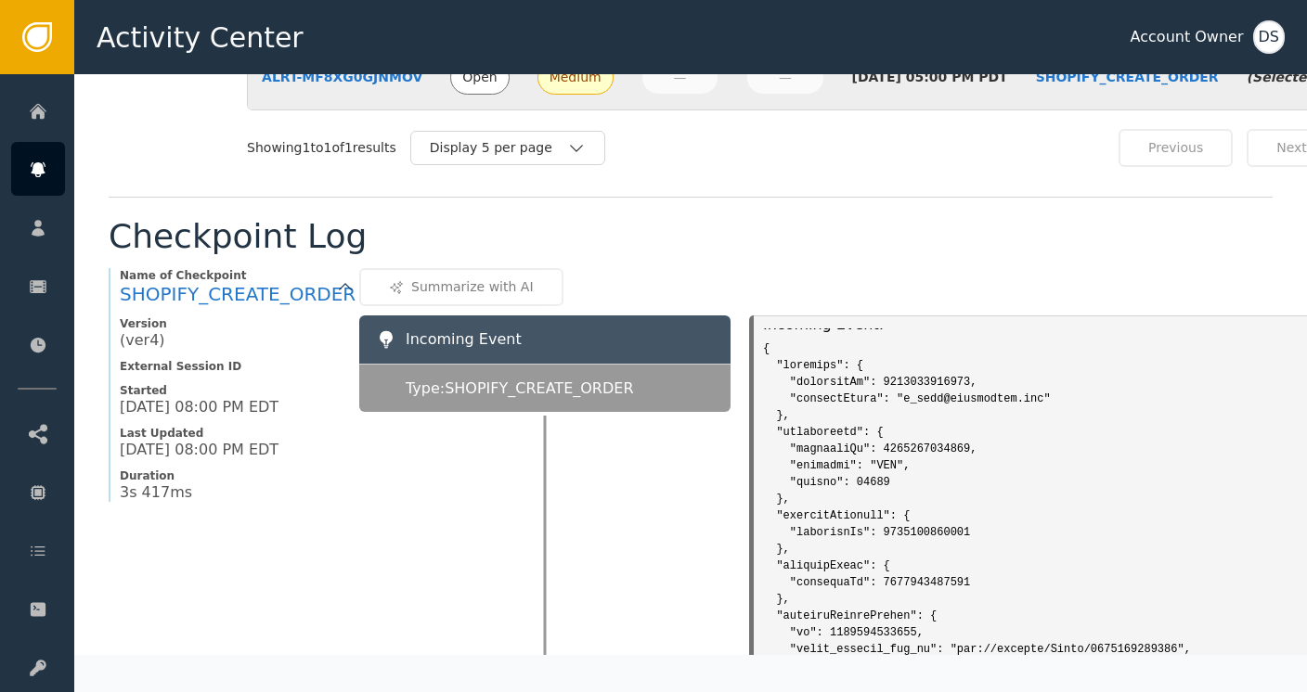
scroll to position [0, 0]
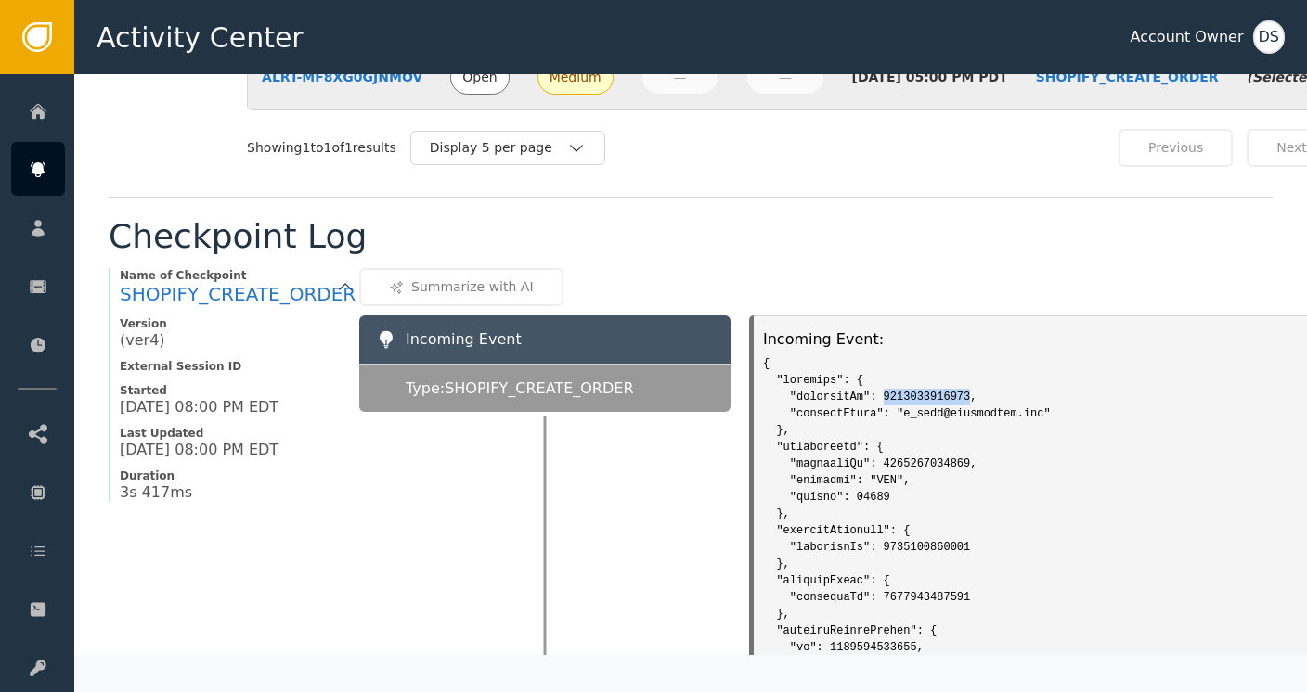
drag, startPoint x: 865, startPoint y: 369, endPoint x: 948, endPoint y: 372, distance: 82.7
copy pre "9513491562808"
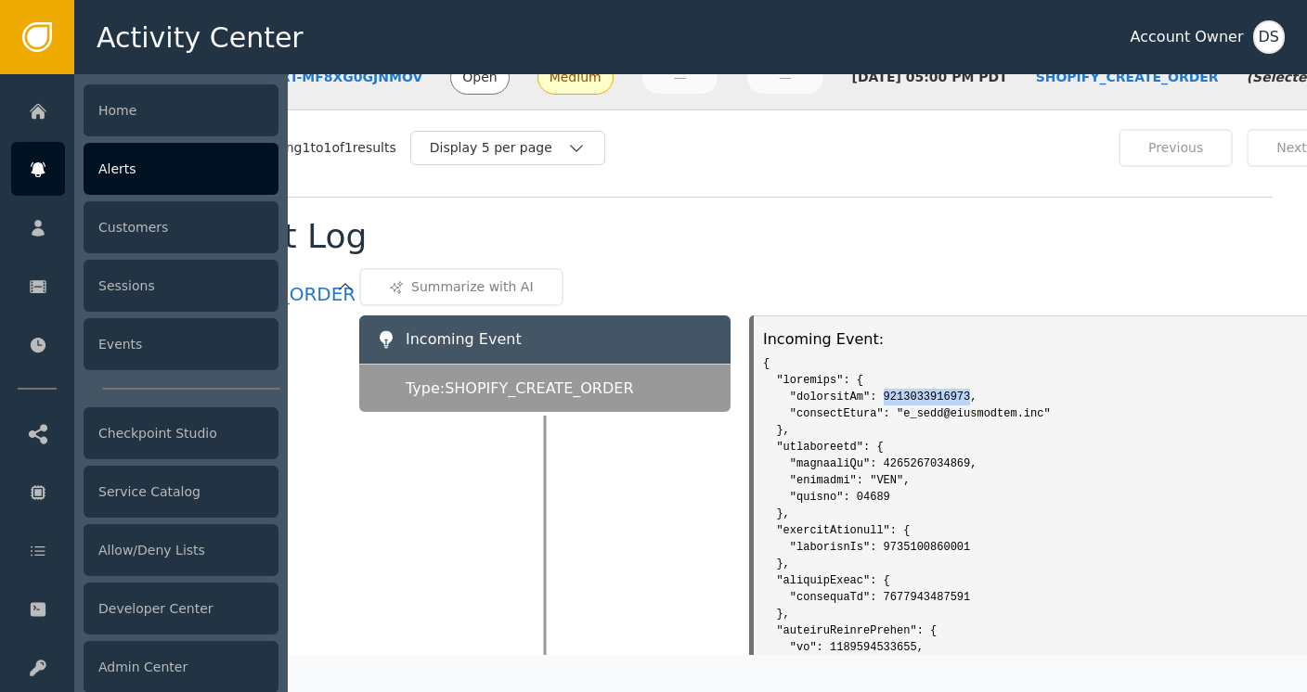
click at [113, 182] on div "Alerts" at bounding box center [181, 169] width 195 height 52
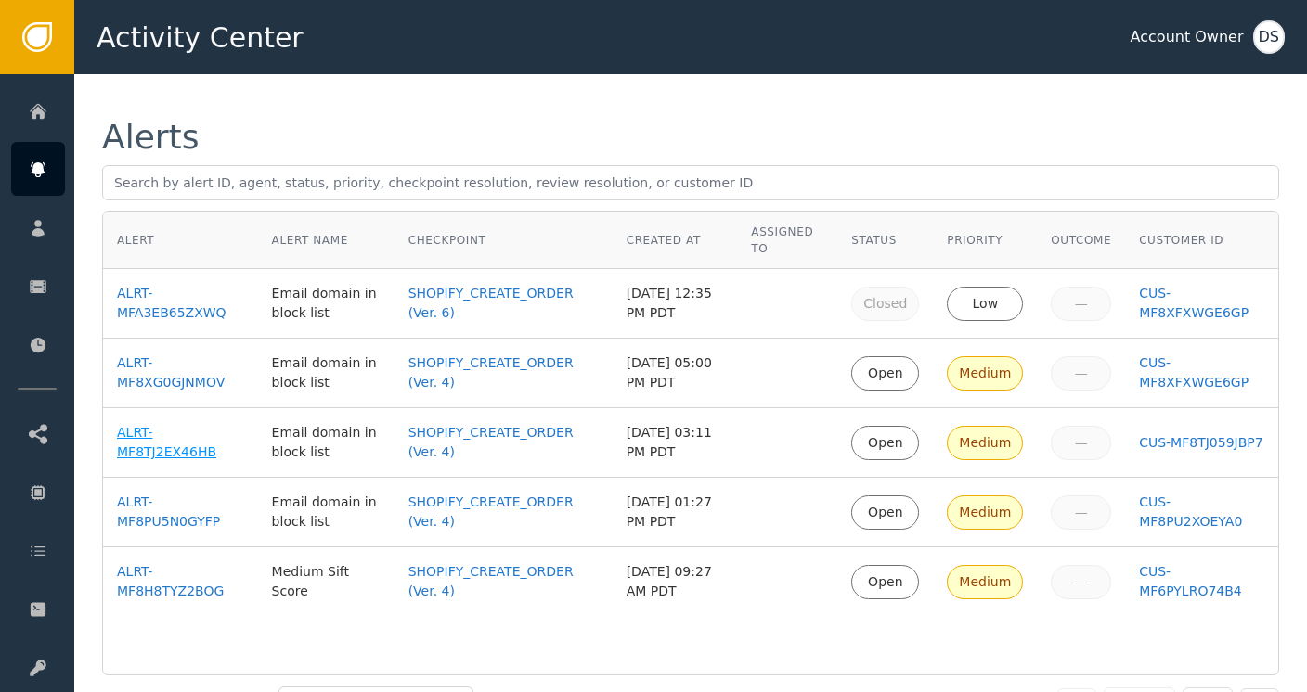
click at [136, 440] on div "ALRT-MF8TJ2EX46HB" at bounding box center [180, 442] width 127 height 39
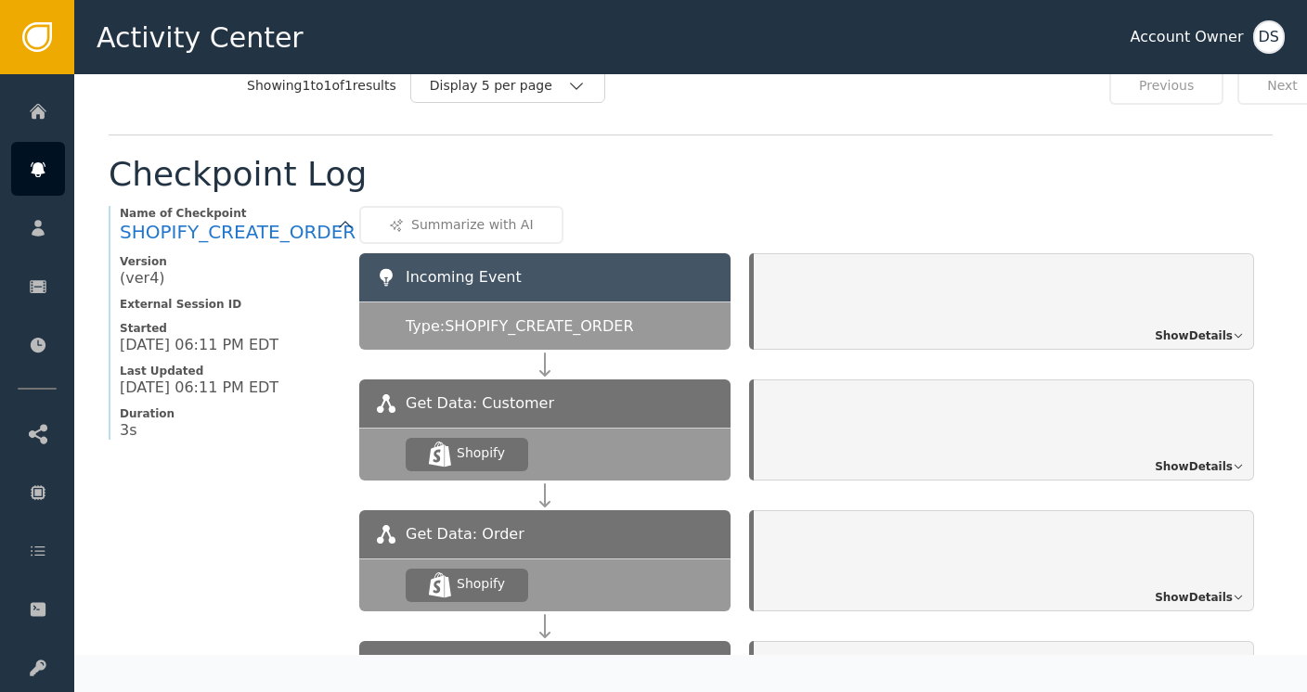
scroll to position [1389, 0]
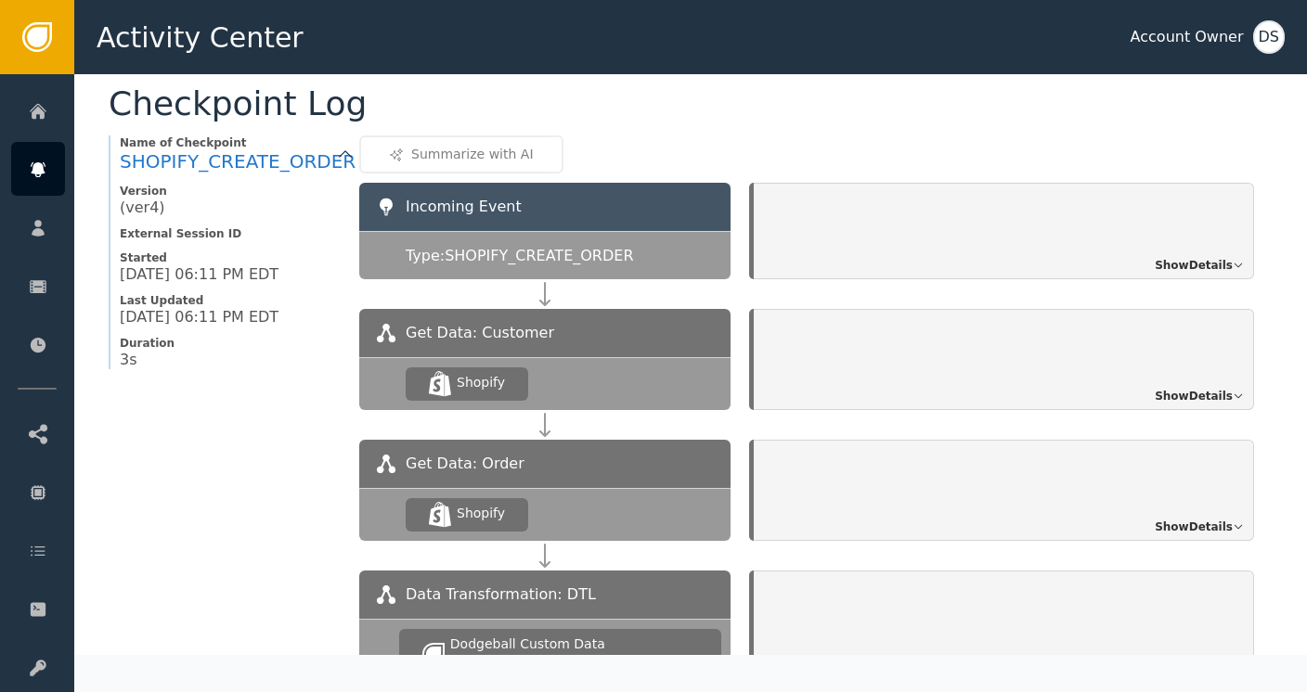
click at [1193, 257] on span "Show Details" at bounding box center [1194, 265] width 78 height 17
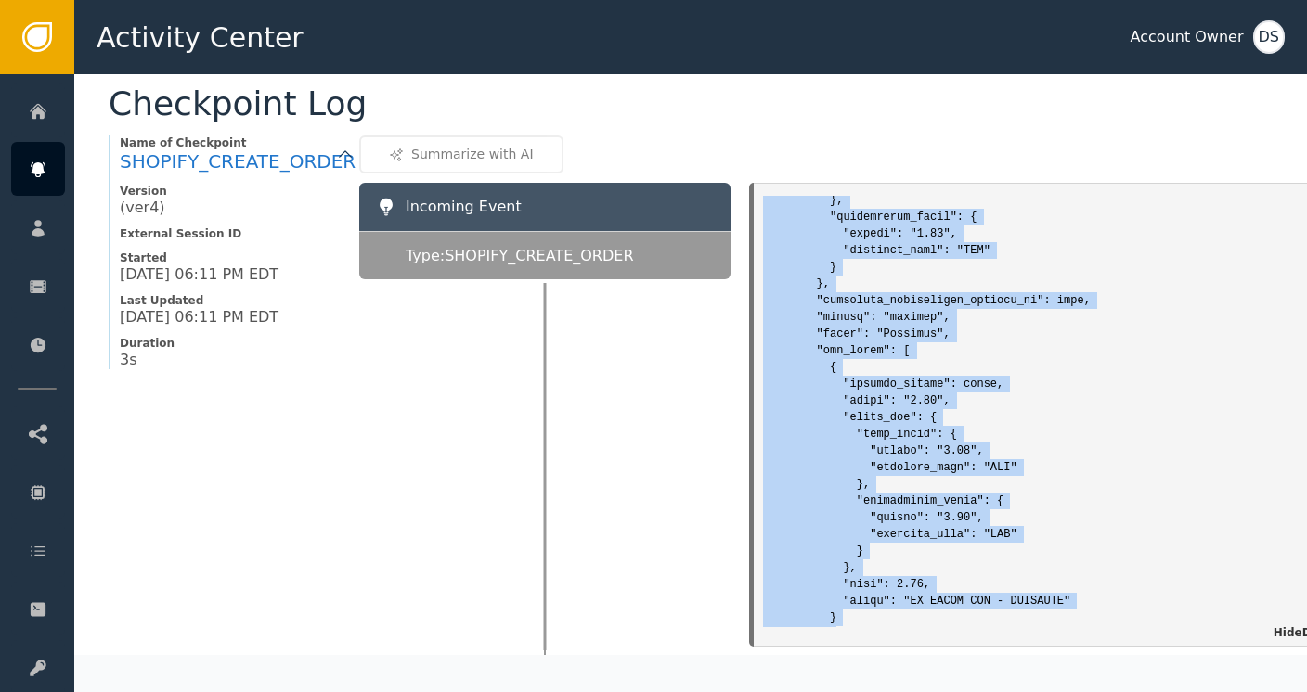
scroll to position [7107, 0]
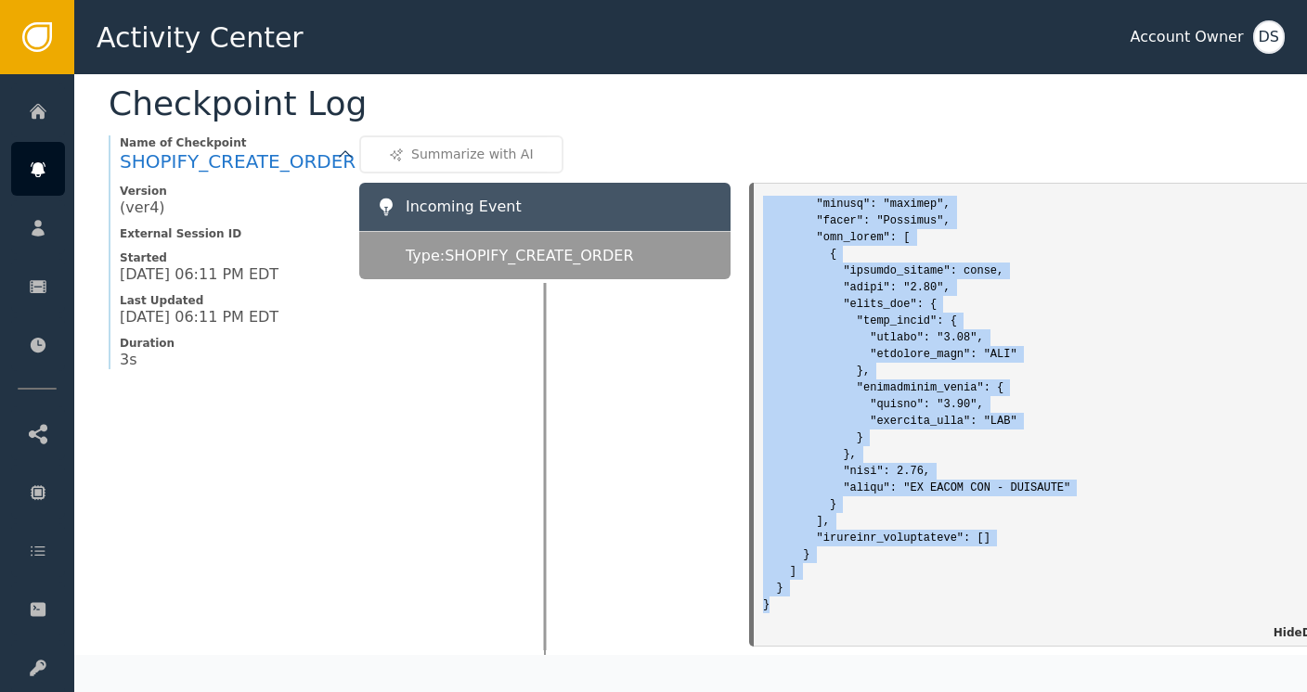
drag, startPoint x: 756, startPoint y: 222, endPoint x: 798, endPoint y: 588, distance: 369.1
copy pre "{ "customer": { "externalId": 9513393520952, "primaryEmail": "arshaw3@fastmail.…"
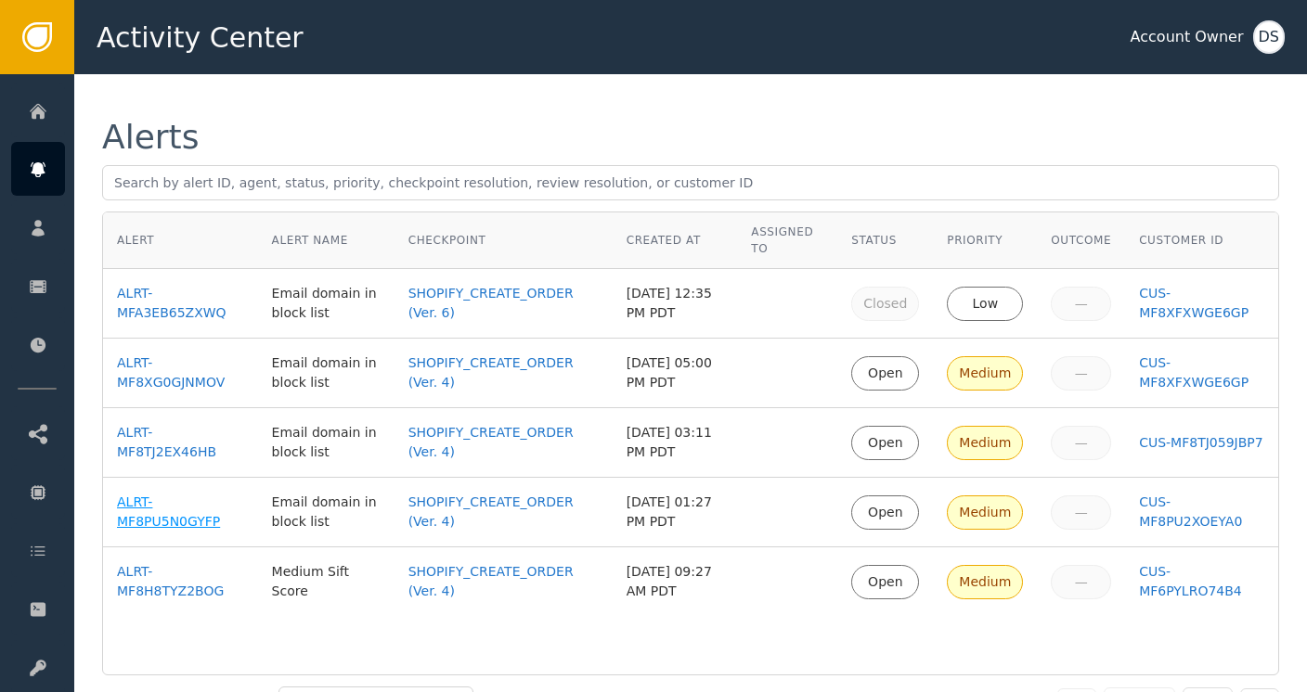
click at [136, 499] on div "ALRT-MF8PU5N0GYFP" at bounding box center [180, 512] width 127 height 39
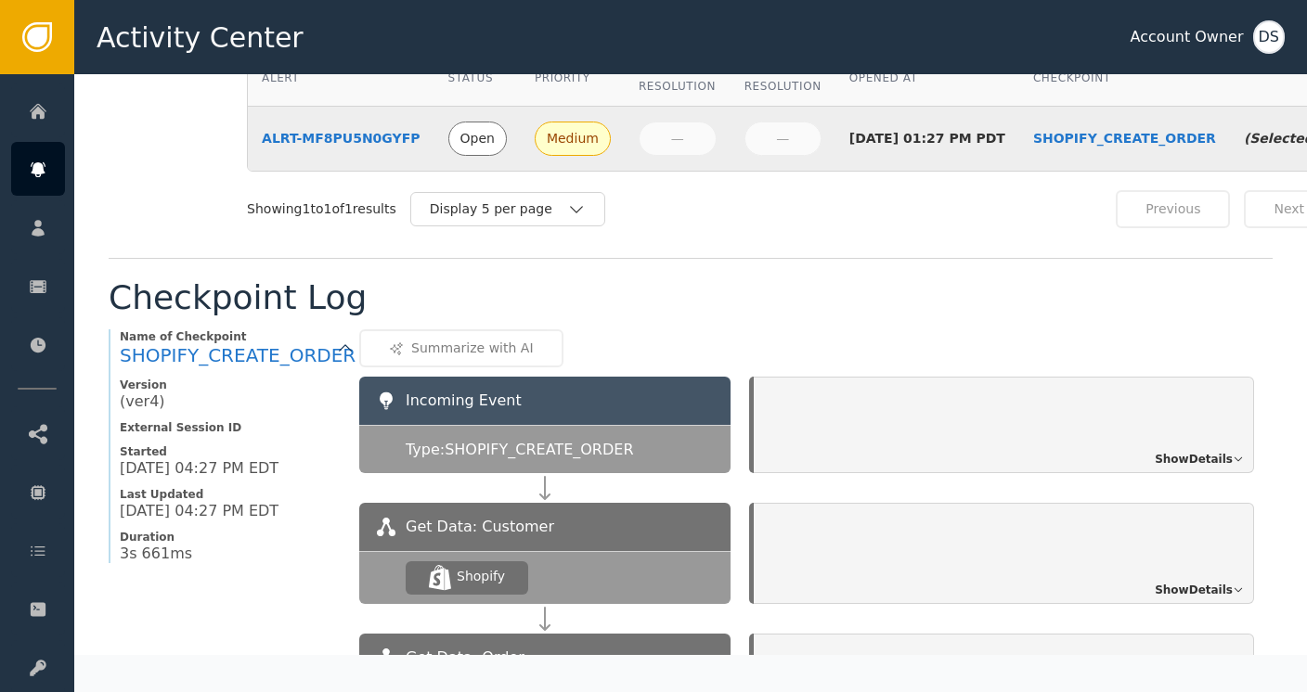
scroll to position [1299, 0]
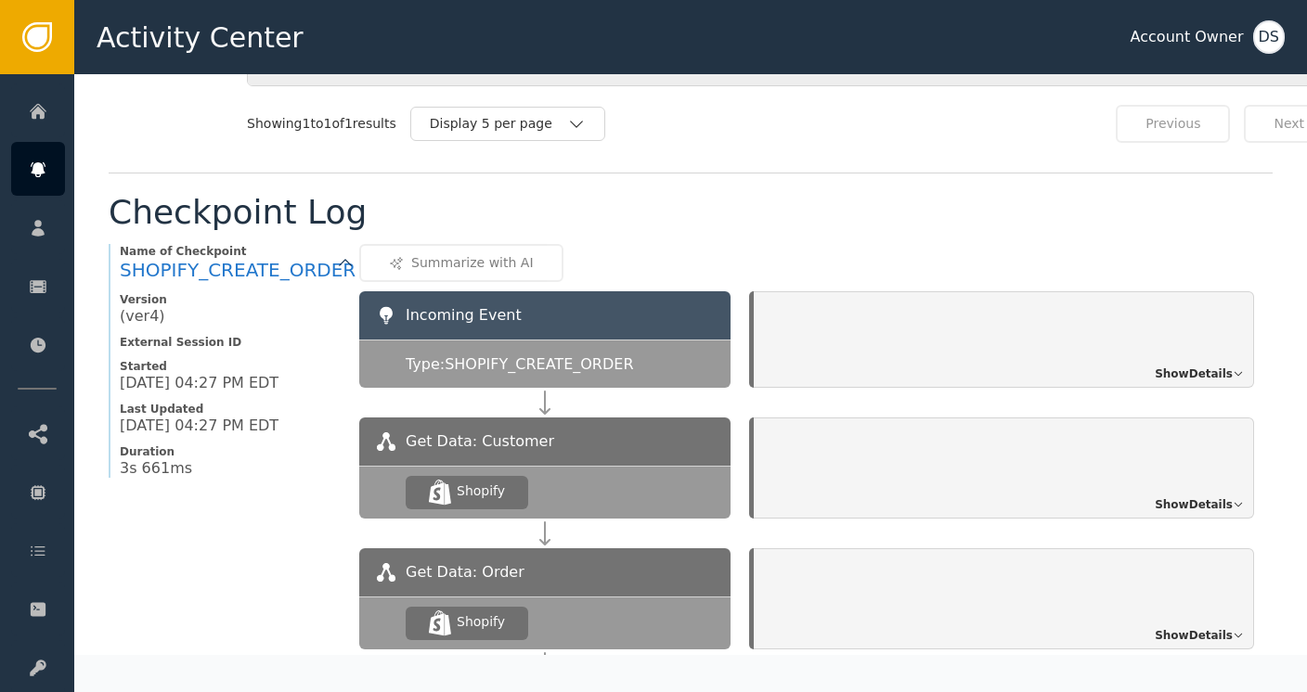
click at [1193, 366] on span "Show Details" at bounding box center [1194, 374] width 78 height 17
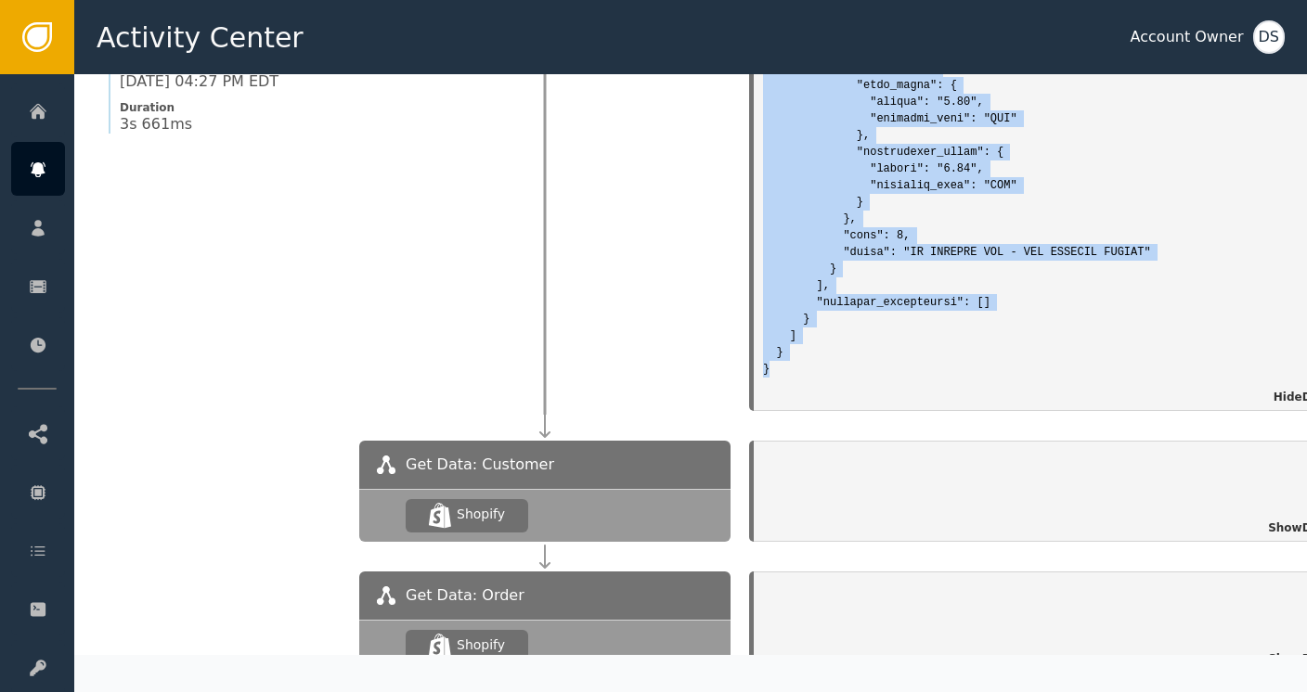
scroll to position [9780, 0]
drag, startPoint x: 758, startPoint y: 306, endPoint x: 761, endPoint y: 351, distance: 44.6
click at [763, 351] on div "Incoming Event:" at bounding box center [1064, 176] width 603 height 432
copy pre "{ "customer": { "externalId": 9511705772344, "primaryEmail": "tamiwarren@proton…"
